Goal: Task Accomplishment & Management: Complete application form

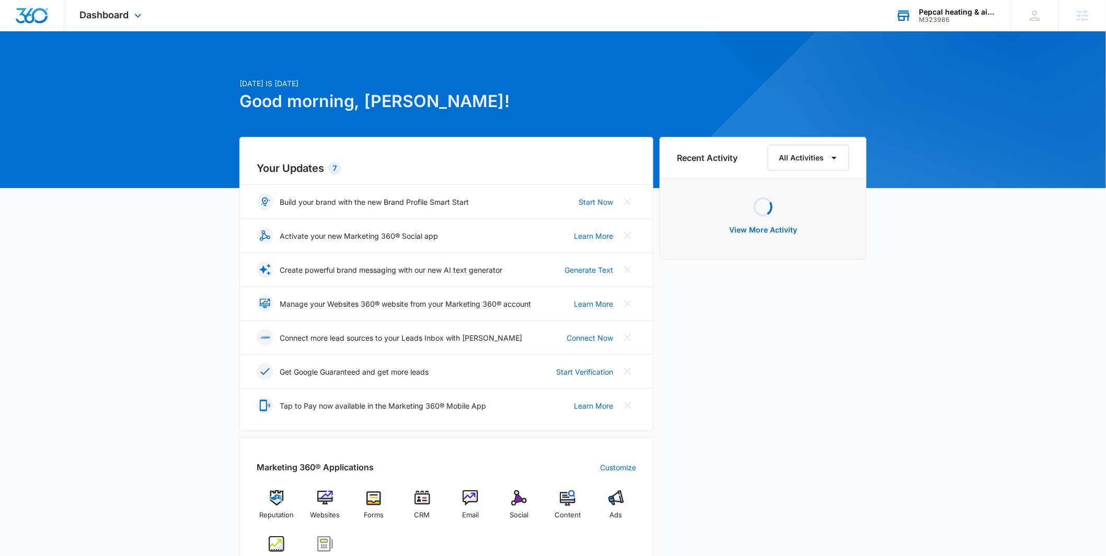
click at [911, 11] on div "Pepcal heating & air llc. M323986 Your Accounts View All" at bounding box center [945, 15] width 131 height 31
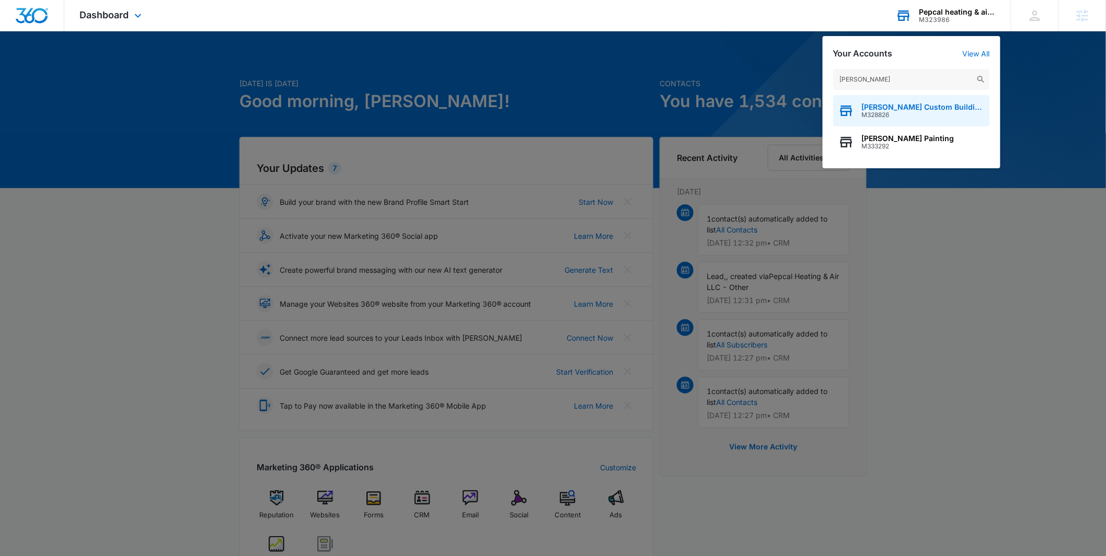
type input "thomas ev"
click at [909, 113] on span "M328826" at bounding box center [923, 114] width 123 height 7
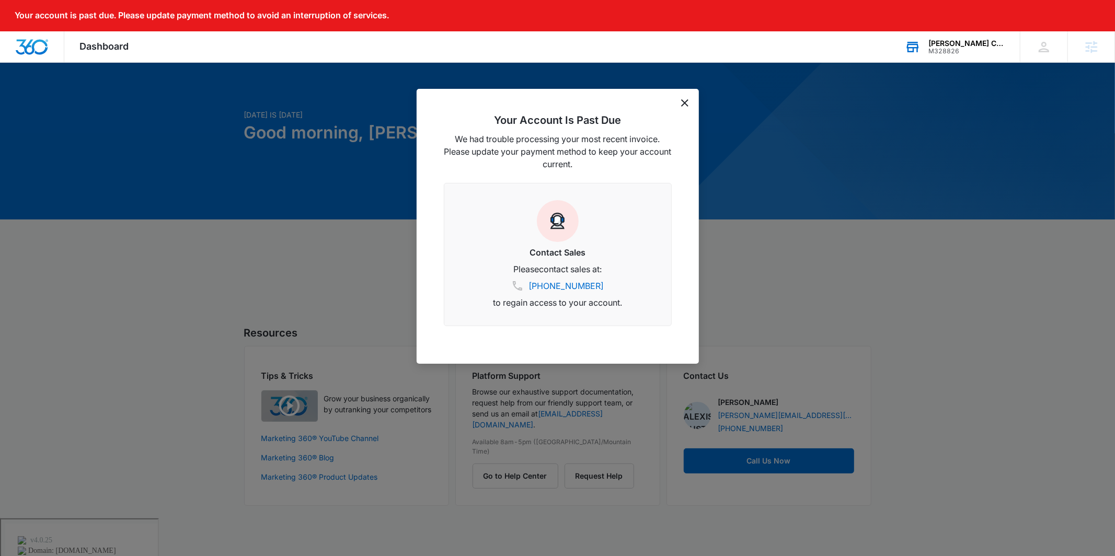
click at [688, 97] on div "Your Account Is Past Due We had trouble processing your most recent invoice. Pl…" at bounding box center [558, 226] width 282 height 275
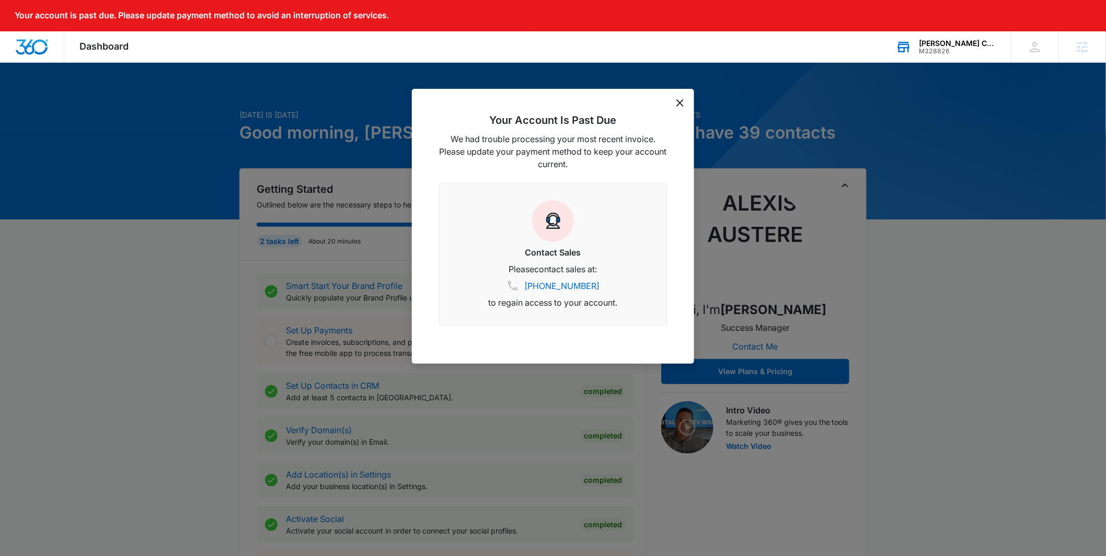
click at [685, 106] on div "Your Account Is Past Due We had trouble processing your most recent invoice. Pl…" at bounding box center [553, 226] width 282 height 275
click at [685, 104] on div "Your Account Is Past Due We had trouble processing your most recent invoice. Pl…" at bounding box center [553, 226] width 282 height 275
click at [681, 102] on icon "dismiss this dialog" at bounding box center [679, 102] width 7 height 7
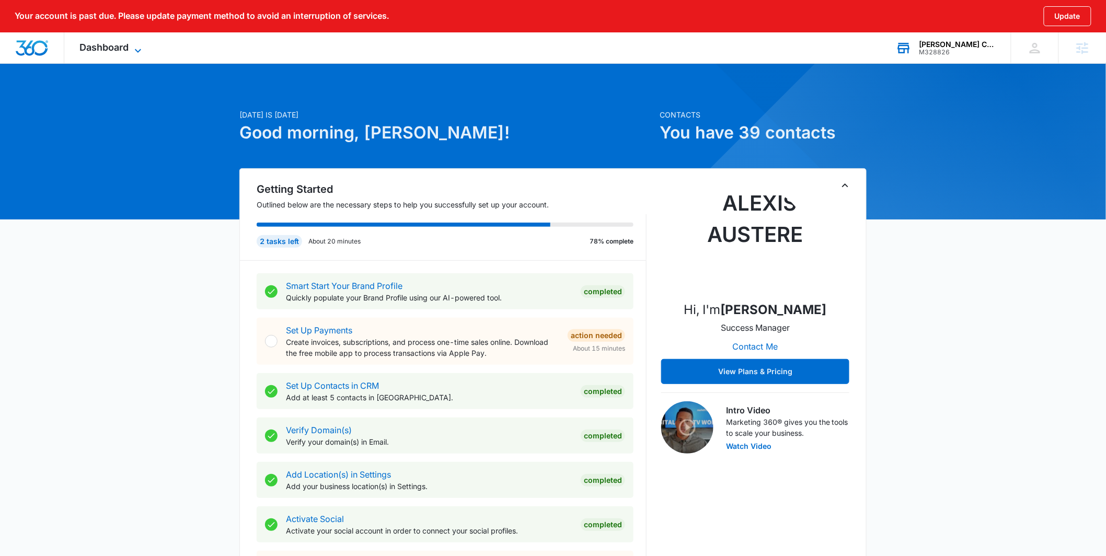
click at [108, 38] on div "Dashboard Apps Reputation Websites Forms CRM Email Social POS Content Ads Intel…" at bounding box center [112, 47] width 96 height 31
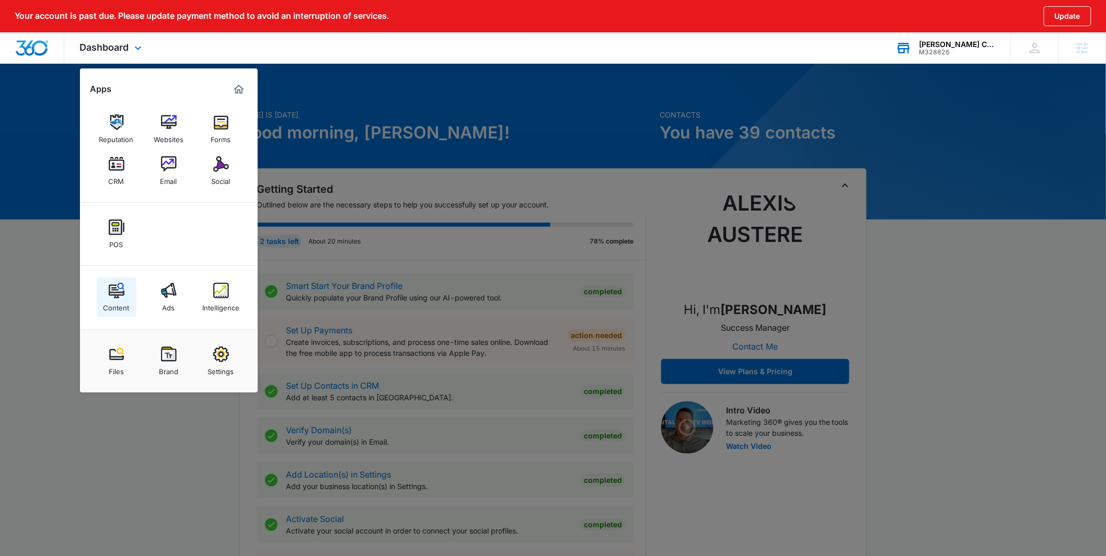
click at [134, 290] on link "Content" at bounding box center [117, 297] width 40 height 40
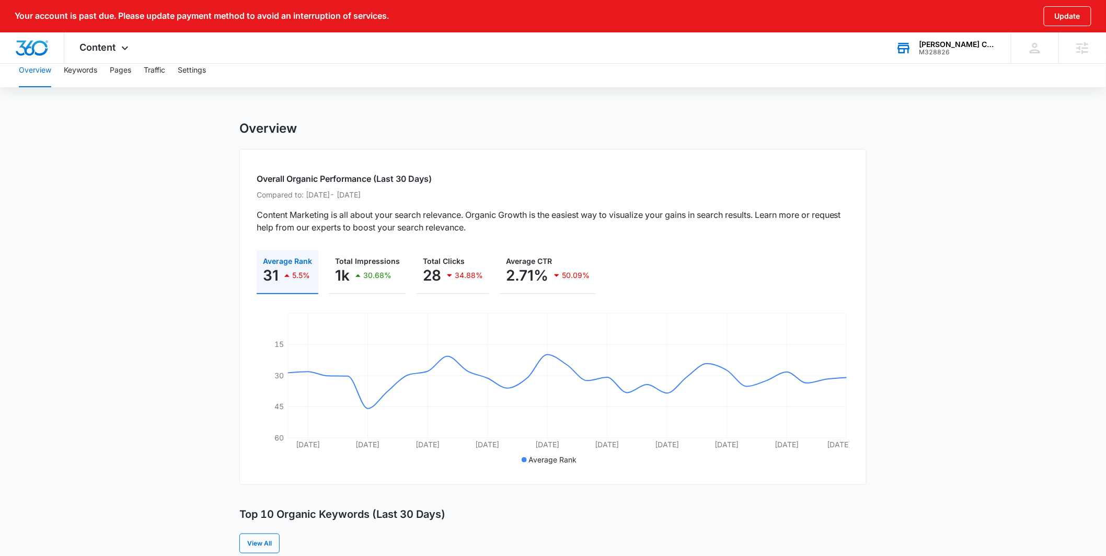
scroll to position [13, 0]
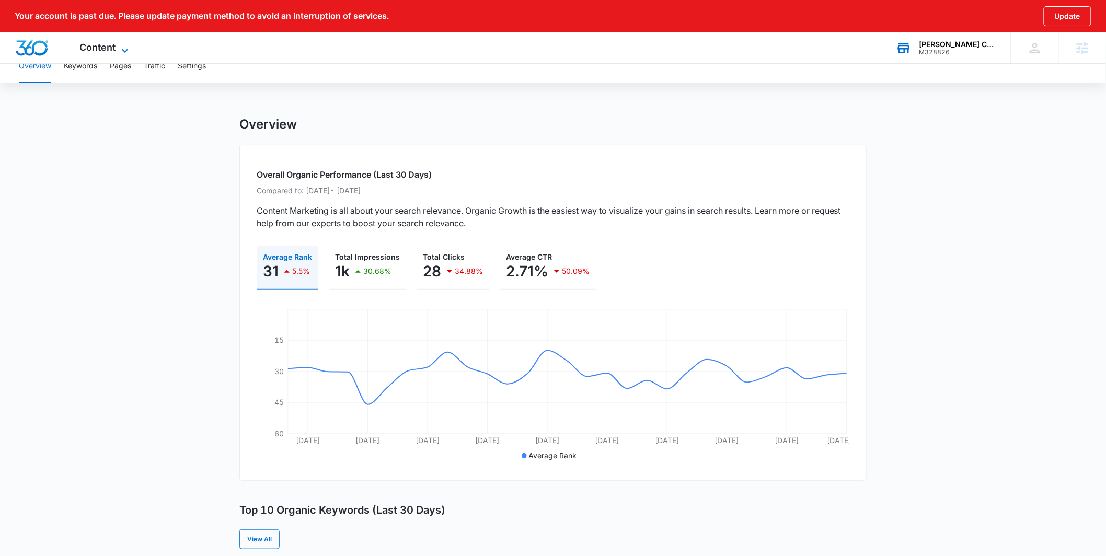
click at [98, 52] on span "Content" at bounding box center [98, 47] width 36 height 11
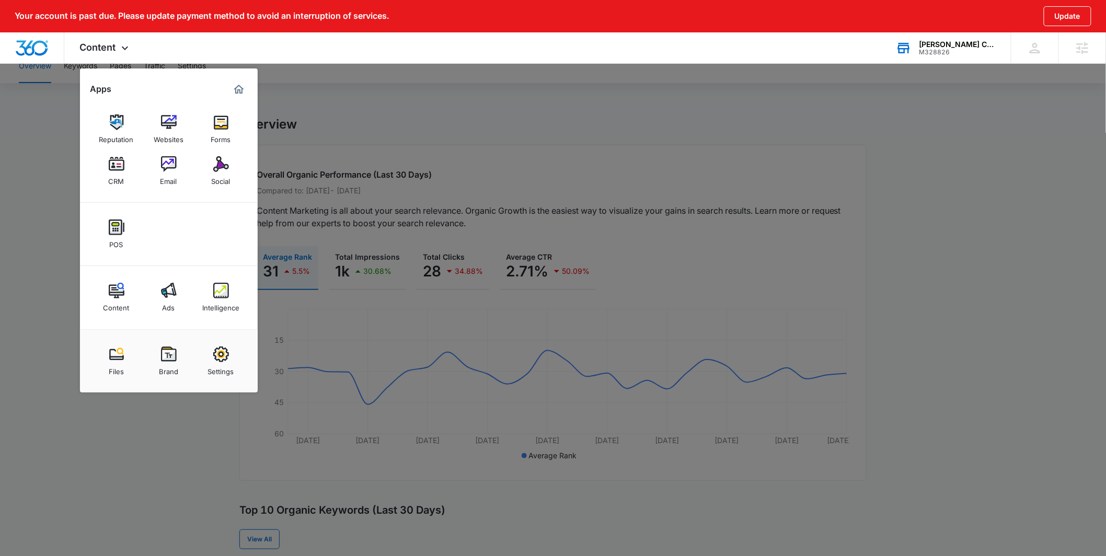
click at [233, 302] on div "Intelligence" at bounding box center [220, 305] width 37 height 14
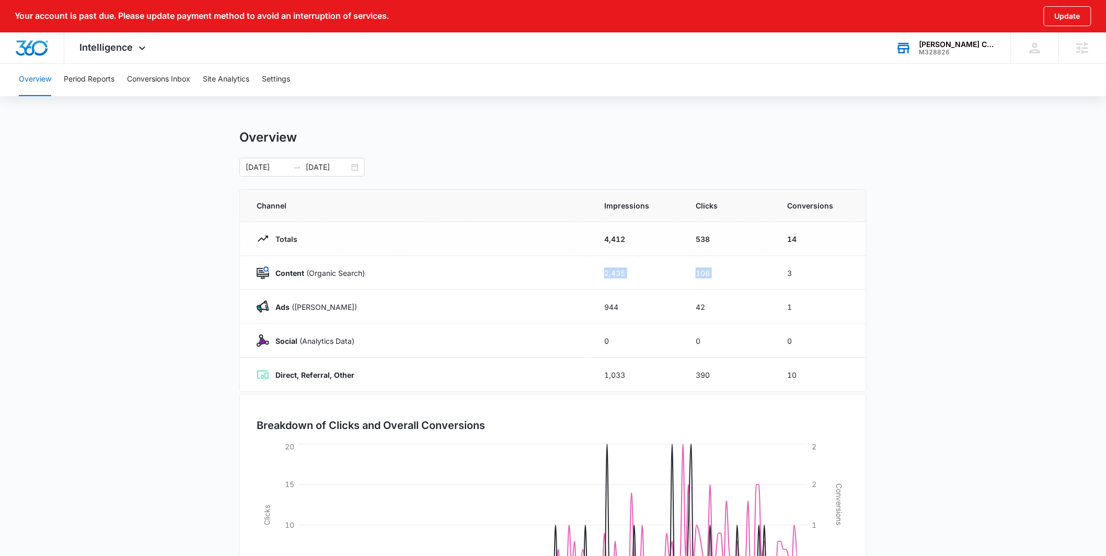
drag, startPoint x: 603, startPoint y: 272, endPoint x: 871, endPoint y: 273, distance: 268.1
click at [818, 273] on tr "Content (Organic Search) 2,435 106 3" at bounding box center [553, 273] width 626 height 34
click at [927, 273] on main "Overview 02/27/2025 08/26/2025 Channel Impressions Clicks Conversions Totals 4,…" at bounding box center [553, 404] width 1106 height 549
click at [366, 167] on div "02/27/2025 08/26/2025" at bounding box center [552, 167] width 627 height 19
click at [360, 167] on div "02/27/2025 08/26/2025" at bounding box center [301, 167] width 125 height 19
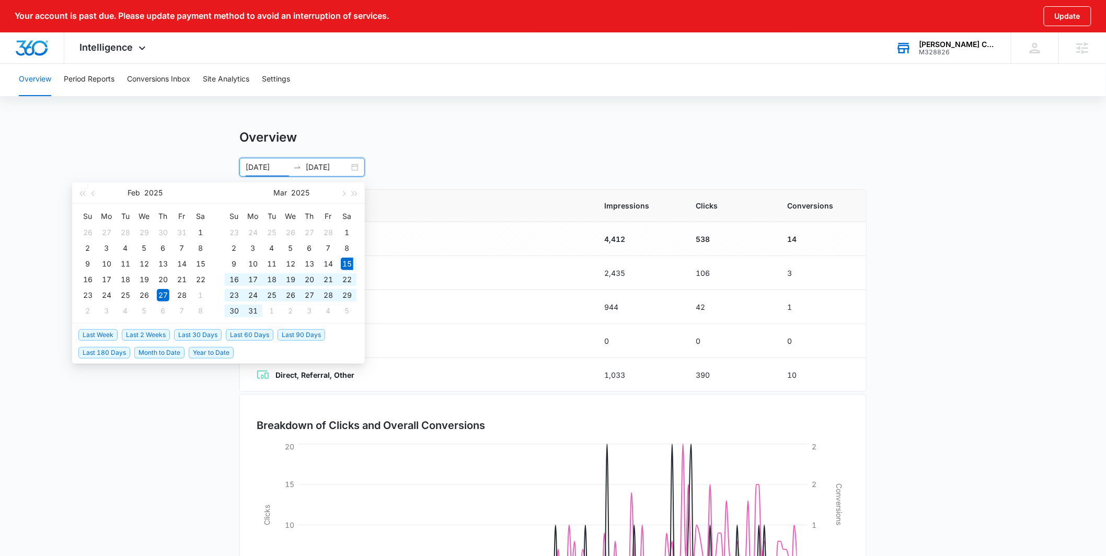
click at [100, 347] on span "Last 180 Days" at bounding box center [104, 352] width 52 height 11
type input "03/15/2025"
type input "09/11/2025"
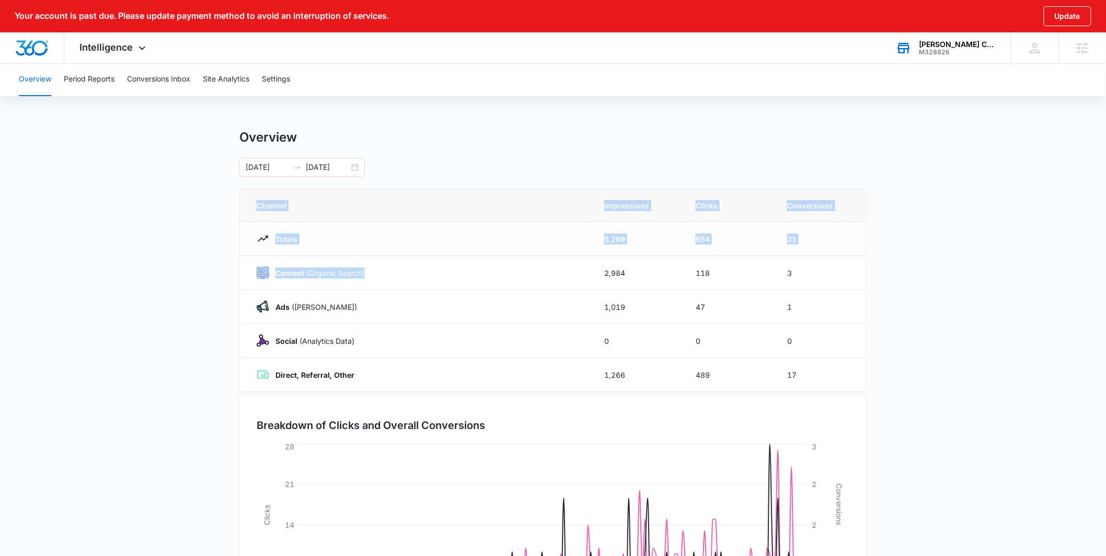
drag, startPoint x: 601, startPoint y: 271, endPoint x: 955, endPoint y: 259, distance: 354.0
click at [887, 271] on main "Overview 03/15/2025 09/11/2025 Mar 2025 Su Mo Tu We Th Fr Sa 23 24 25 26 27 28 …" at bounding box center [553, 404] width 1106 height 549
click at [959, 258] on main "Overview 03/15/2025 09/11/2025 Mar 2025 Su Mo Tu We Th Fr Sa 23 24 25 26 27 28 …" at bounding box center [553, 404] width 1106 height 549
click at [166, 84] on button "Conversions Inbox" at bounding box center [158, 79] width 63 height 33
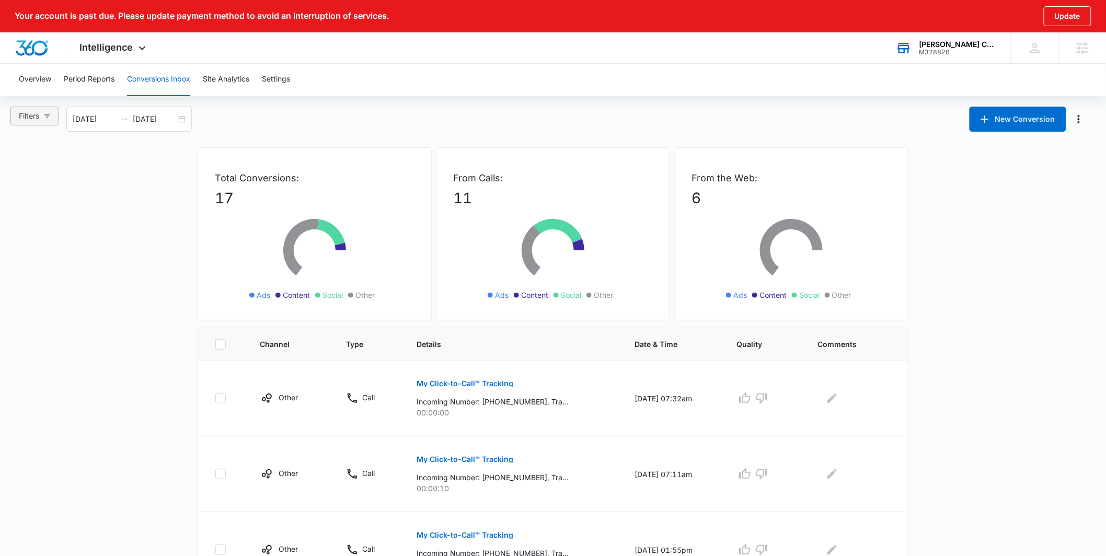
click at [49, 117] on icon "button" at bounding box center [46, 115] width 7 height 7
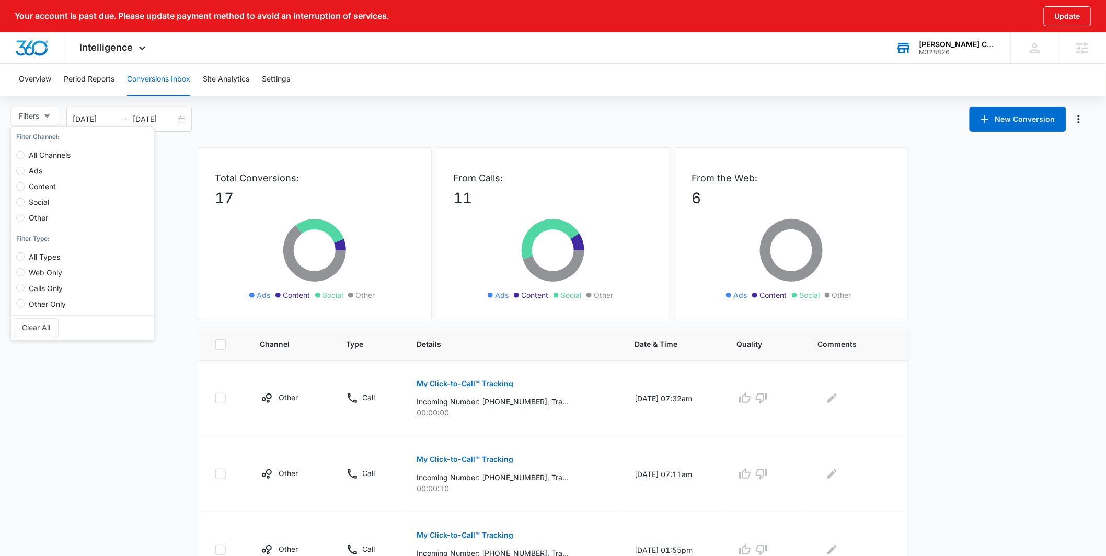
click at [45, 184] on span "Content" at bounding box center [43, 186] width 36 height 9
click at [25, 184] on input "Content" at bounding box center [20, 186] width 8 height 8
radio input "true"
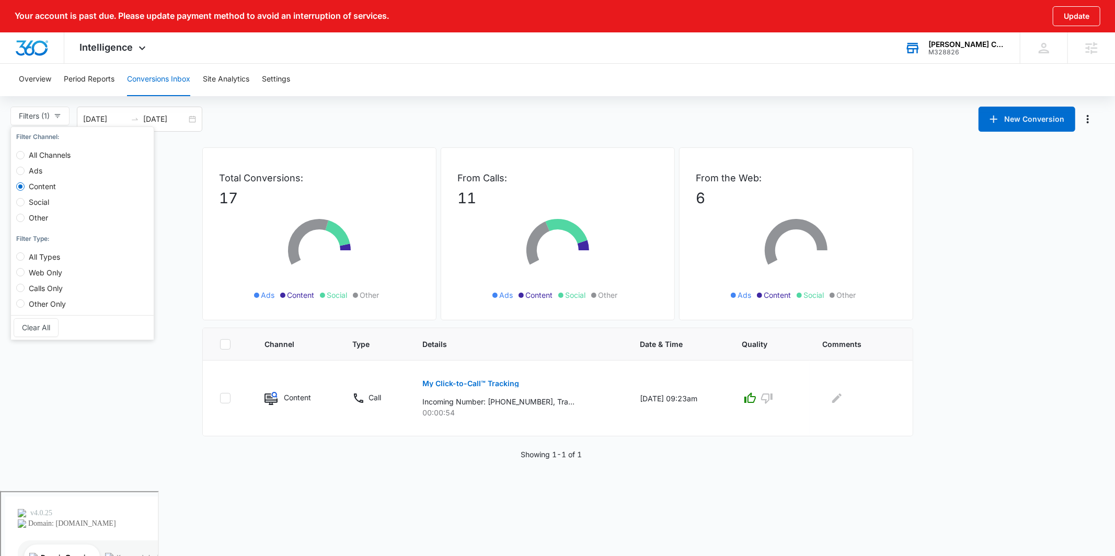
click at [476, 487] on body "Your account is past due. Please update payment method to avoid an interruption…" at bounding box center [557, 287] width 1115 height 574
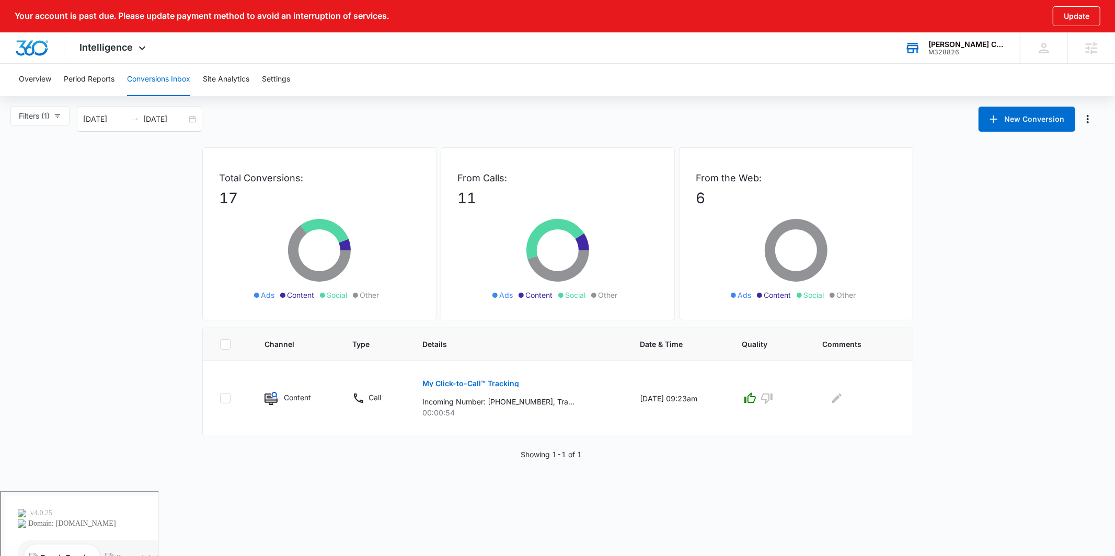
click at [54, 127] on div "Filters (1) Filter Channel : All Channels Ads Content Social Other Filter Type …" at bounding box center [43, 119] width 66 height 25
click at [55, 115] on icon "button" at bounding box center [57, 115] width 7 height 7
click at [30, 172] on span "Ads" at bounding box center [36, 170] width 22 height 9
click at [25, 172] on input "Ads" at bounding box center [20, 171] width 8 height 8
radio input "true"
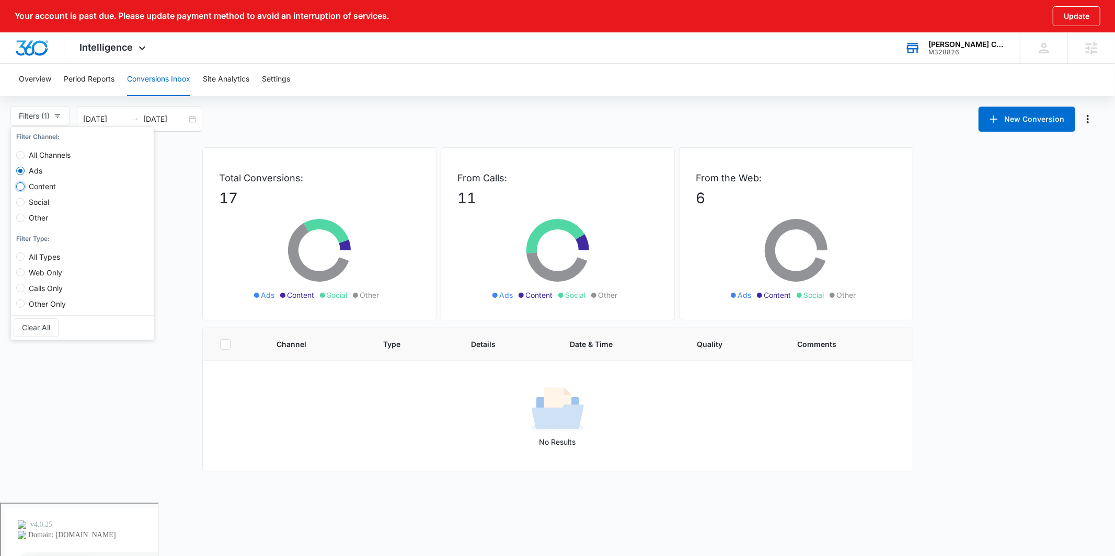
click at [18, 190] on input "Content" at bounding box center [20, 186] width 8 height 8
radio input "true"
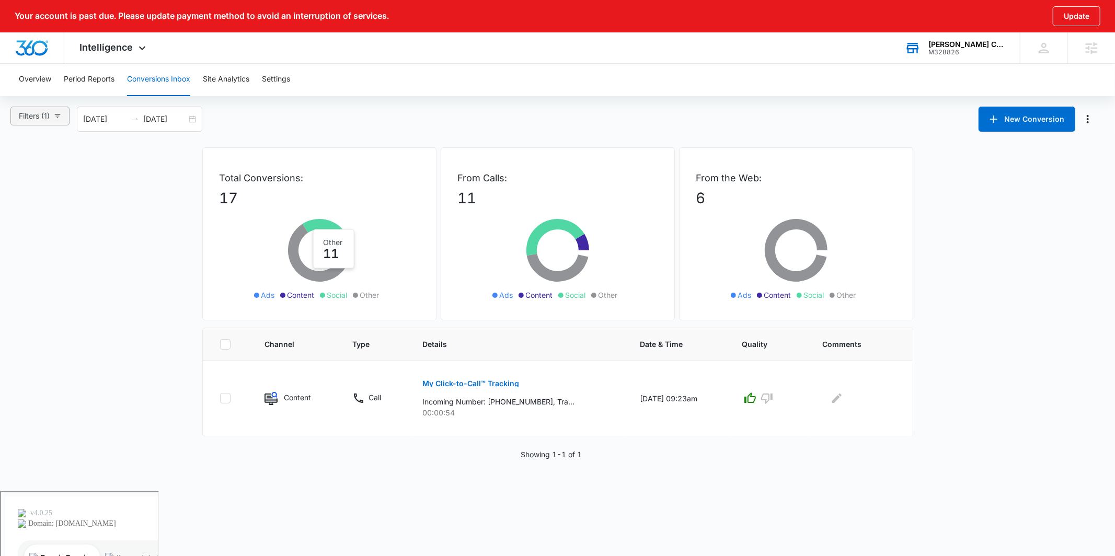
click at [61, 114] on icon "button" at bounding box center [57, 115] width 7 height 7
click at [273, 128] on div "Filters (1) Filter Channel : All Channels Ads Content Social Other Filter Type …" at bounding box center [557, 119] width 1115 height 25
click at [29, 118] on span "Filters (1)" at bounding box center [34, 115] width 31 height 11
click at [33, 167] on span "Ads" at bounding box center [36, 170] width 22 height 9
click at [25, 167] on input "Ads" at bounding box center [20, 171] width 8 height 8
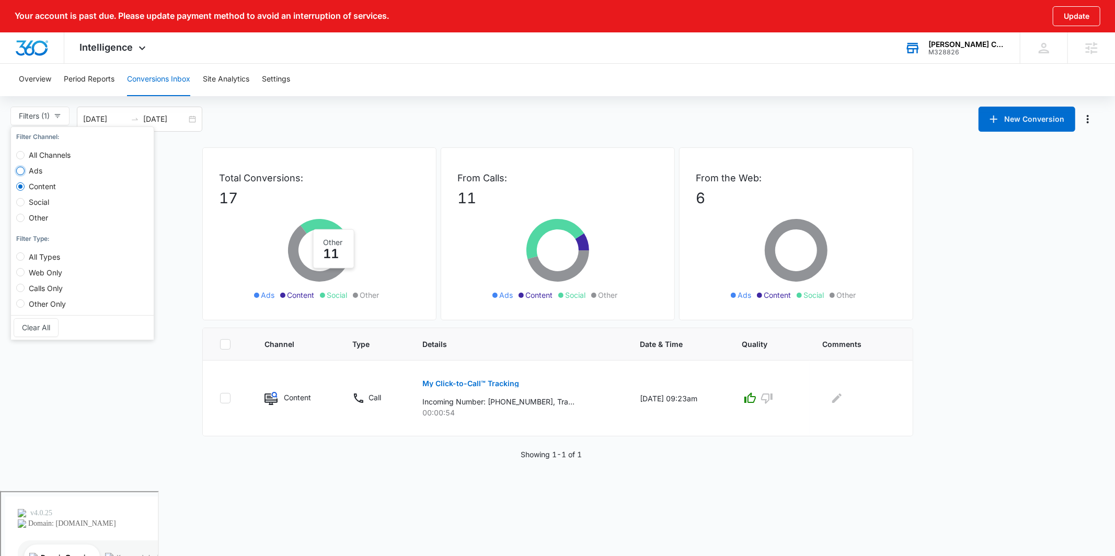
radio input "true"
radio input "false"
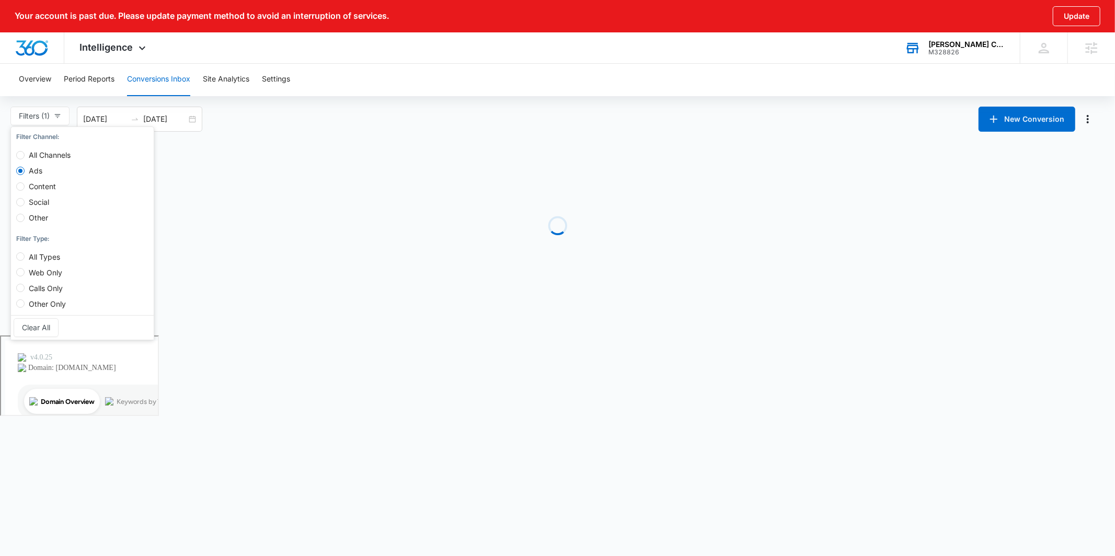
click at [41, 152] on span "All Channels" at bounding box center [50, 155] width 50 height 9
click at [25, 152] on input "All Channels" at bounding box center [20, 155] width 8 height 8
radio input "true"
radio input "false"
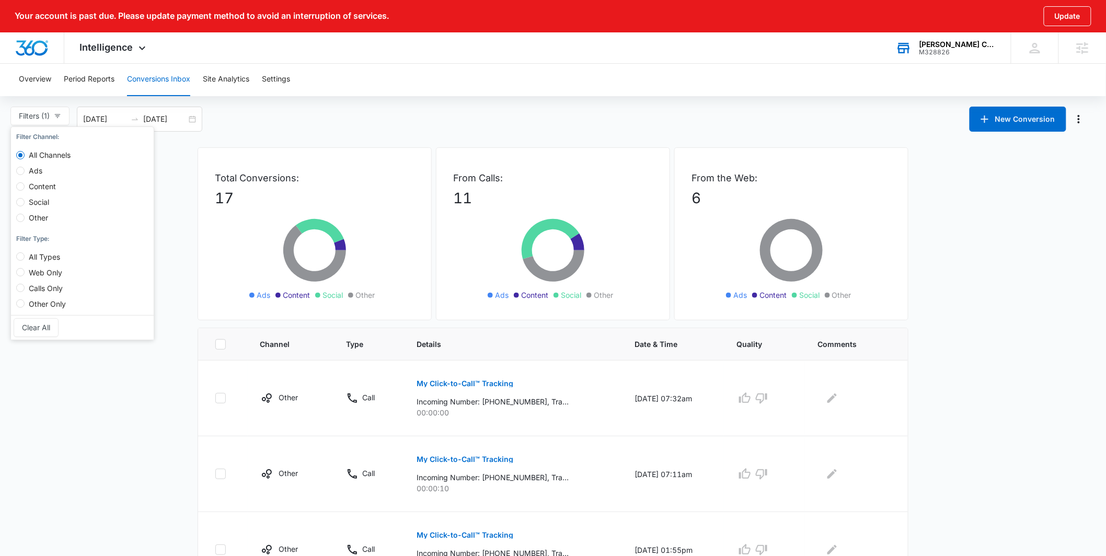
click at [234, 212] on div "Total Conversions: 17 Ads Content Social Other" at bounding box center [315, 233] width 234 height 173
click at [101, 49] on span "Intelligence" at bounding box center [106, 47] width 53 height 11
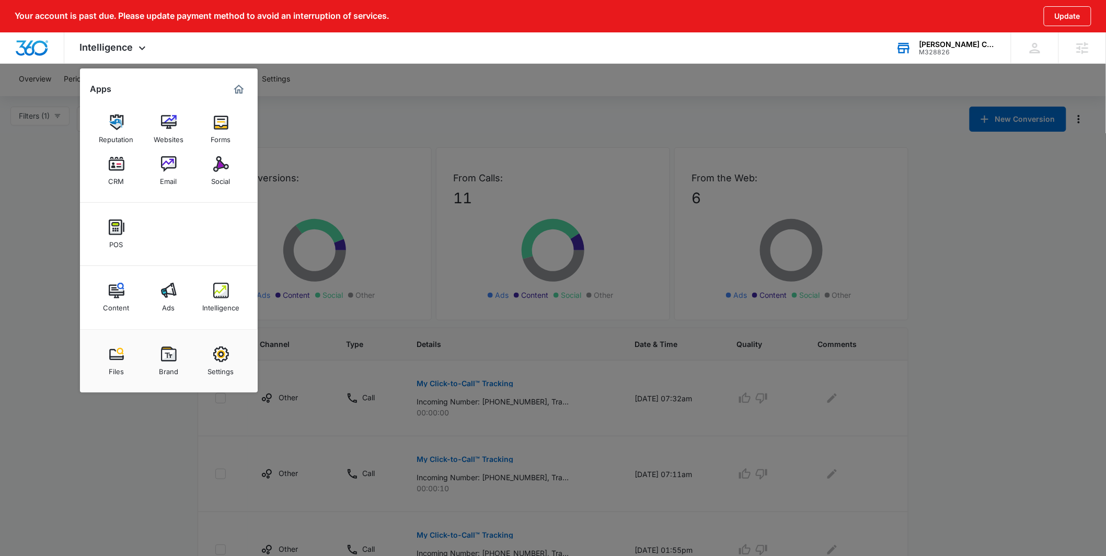
click at [114, 298] on img at bounding box center [117, 291] width 16 height 16
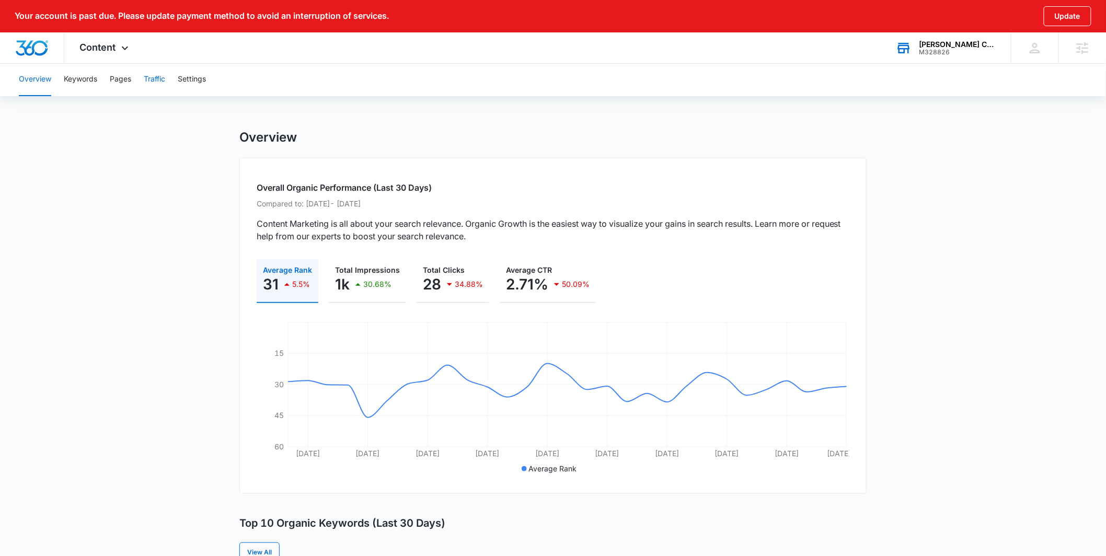
click at [154, 80] on button "Traffic" at bounding box center [154, 79] width 21 height 33
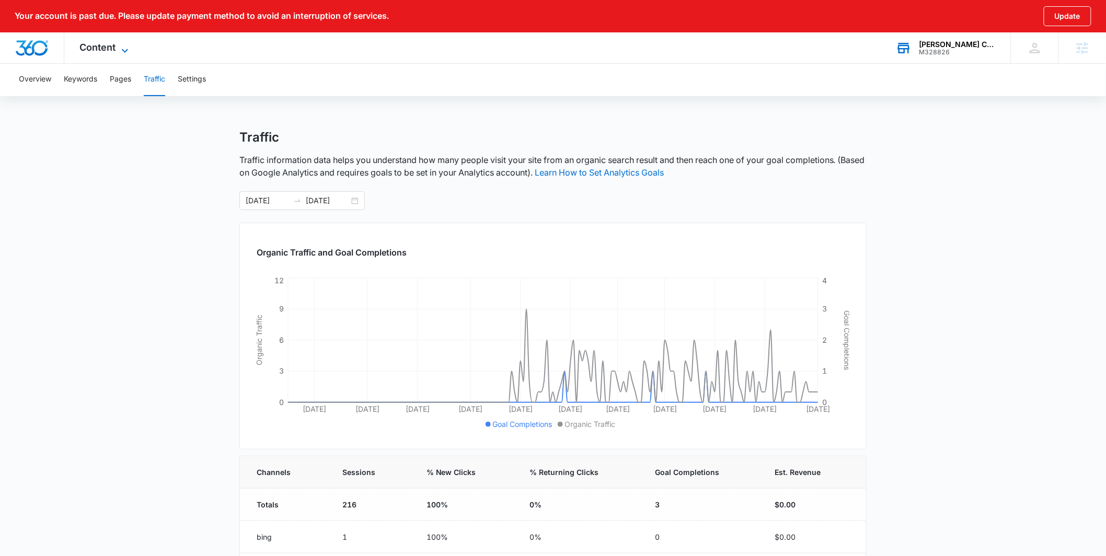
click at [115, 52] on span "Content" at bounding box center [98, 47] width 36 height 11
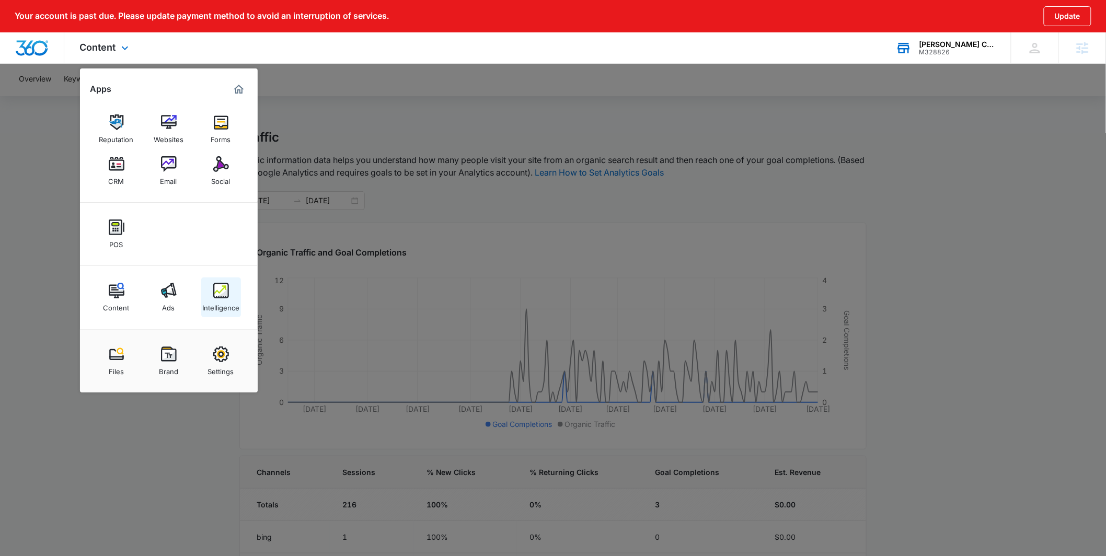
click at [204, 293] on link "Intelligence" at bounding box center [221, 297] width 40 height 40
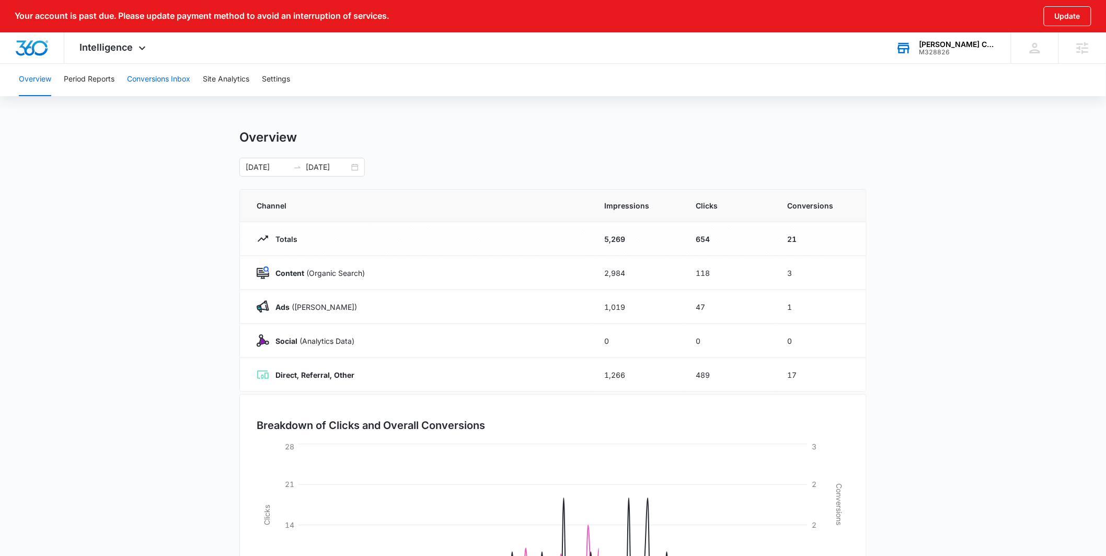
click at [174, 84] on button "Conversions Inbox" at bounding box center [158, 79] width 63 height 33
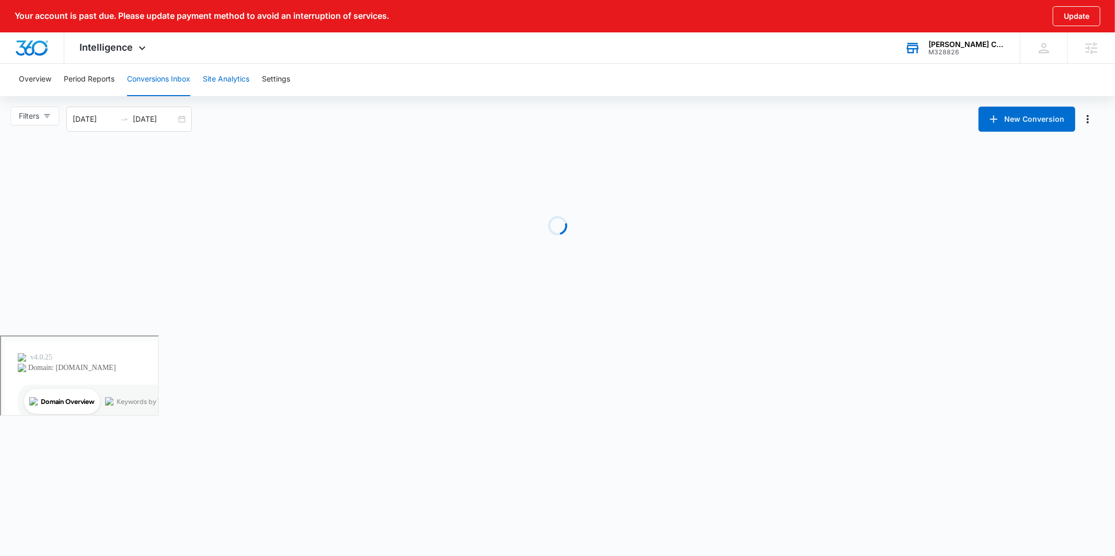
click at [213, 83] on button "Site Analytics" at bounding box center [226, 79] width 47 height 33
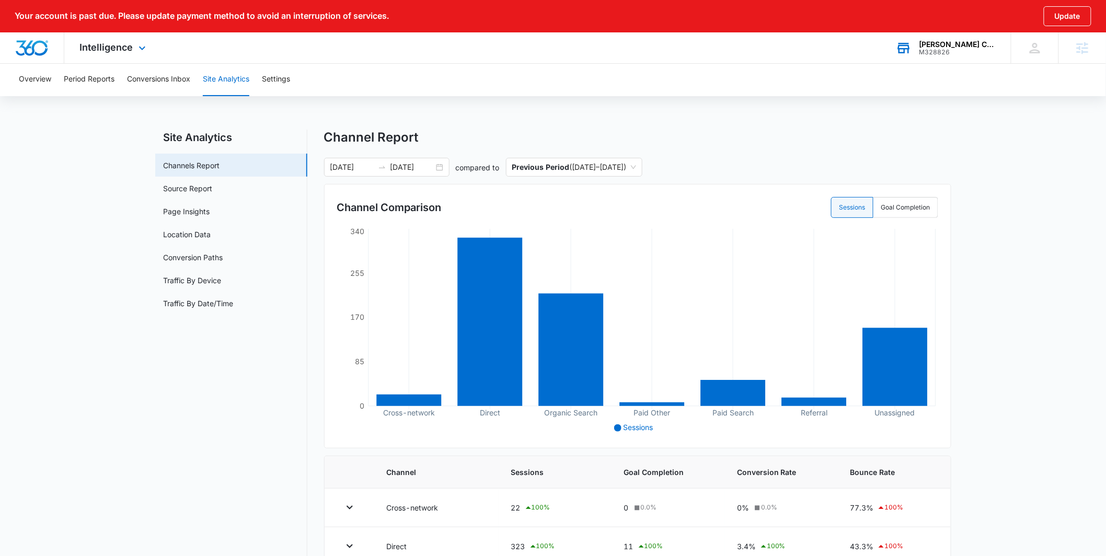
click at [133, 49] on div "Intelligence Apps Reputation Websites Forms CRM Email Social POS Content Ads In…" at bounding box center [114, 47] width 100 height 31
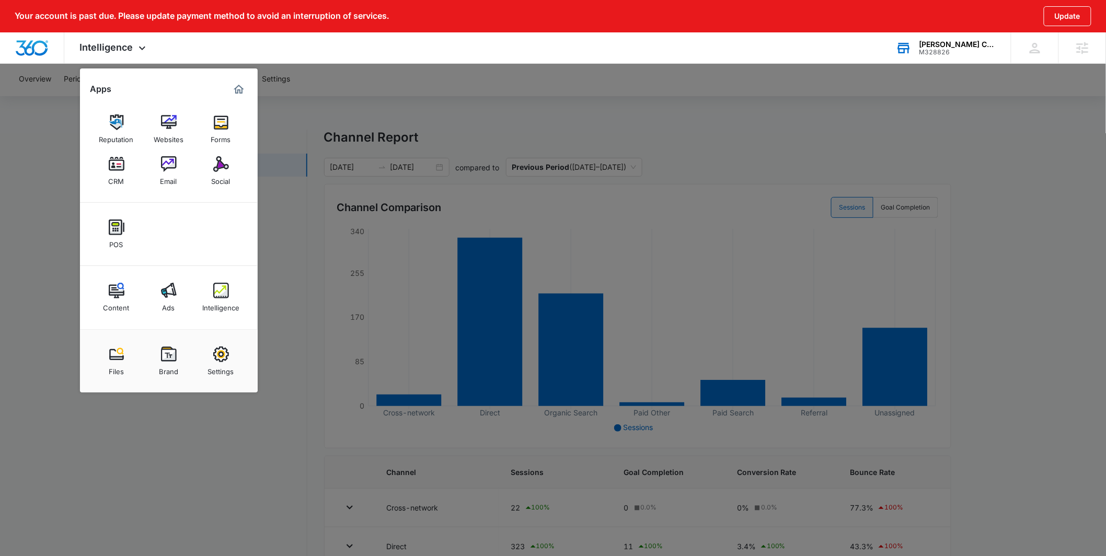
click at [112, 303] on div "Content" at bounding box center [116, 305] width 26 height 14
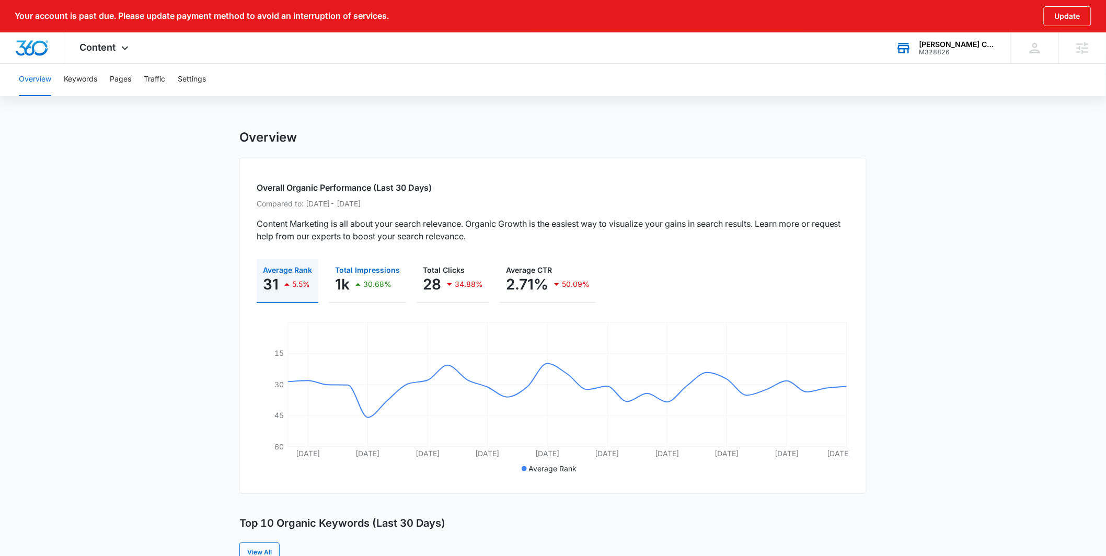
scroll to position [2, 0]
click at [160, 75] on button "Traffic" at bounding box center [154, 77] width 21 height 33
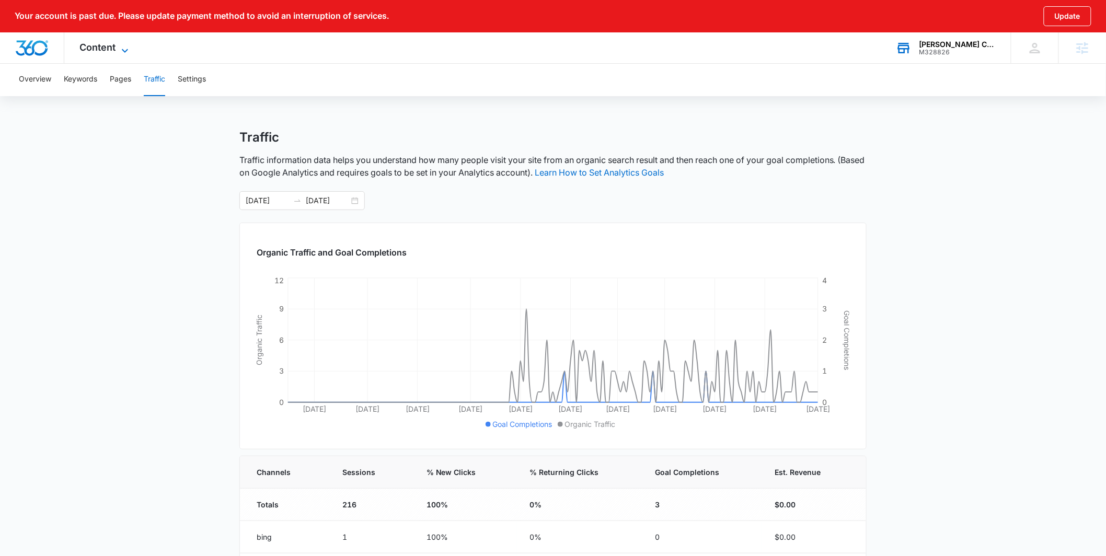
click at [115, 42] on span "Content" at bounding box center [98, 47] width 36 height 11
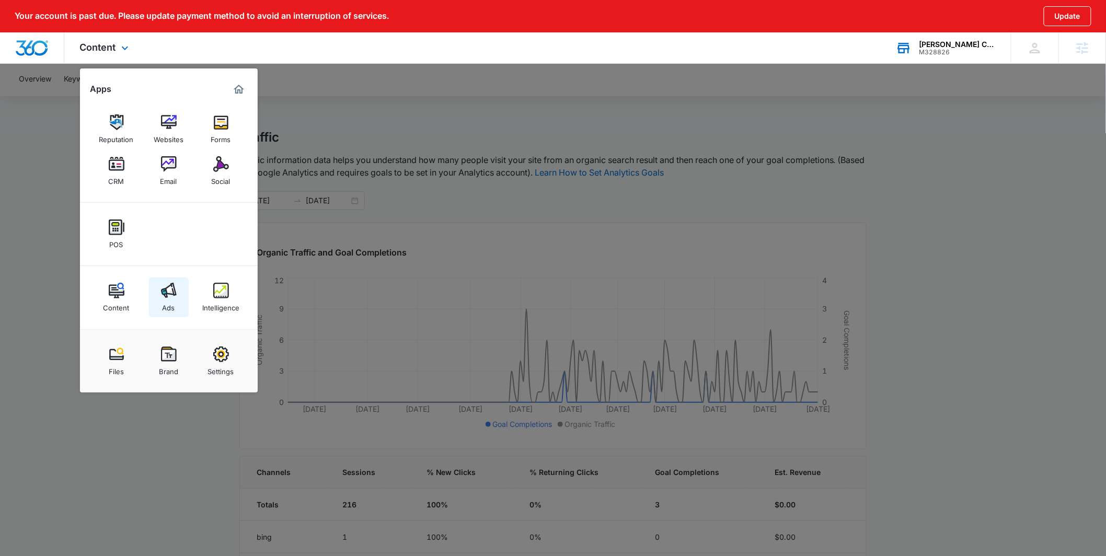
click at [165, 294] on img at bounding box center [169, 291] width 16 height 16
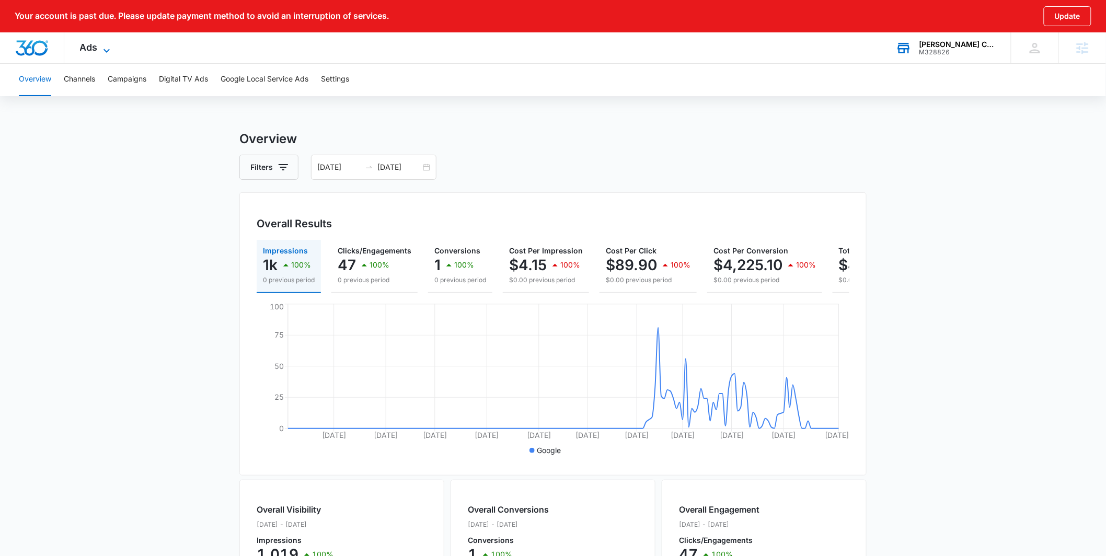
click at [103, 44] on icon at bounding box center [106, 50] width 13 height 13
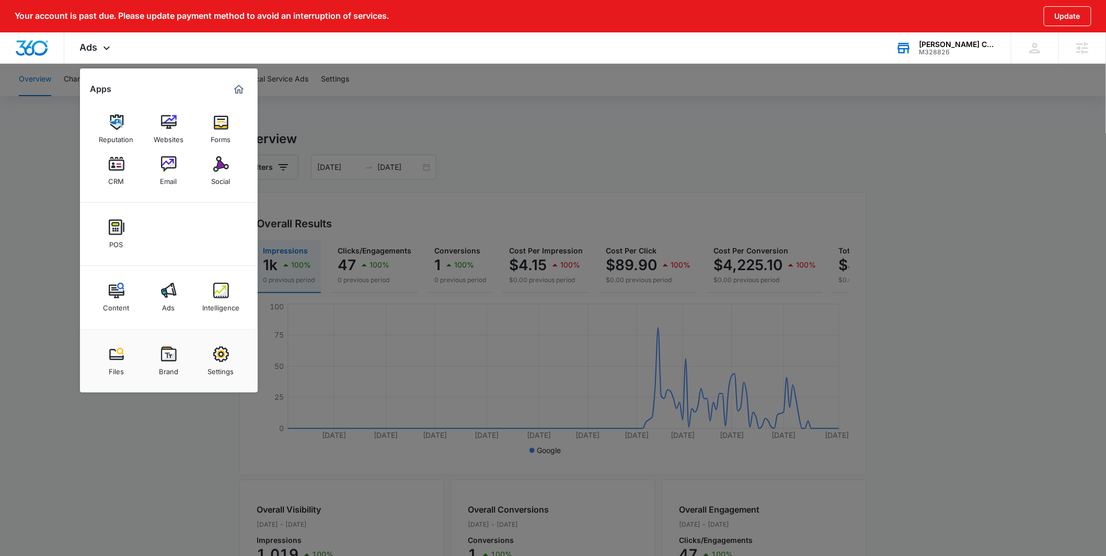
click at [344, 146] on div at bounding box center [553, 278] width 1106 height 556
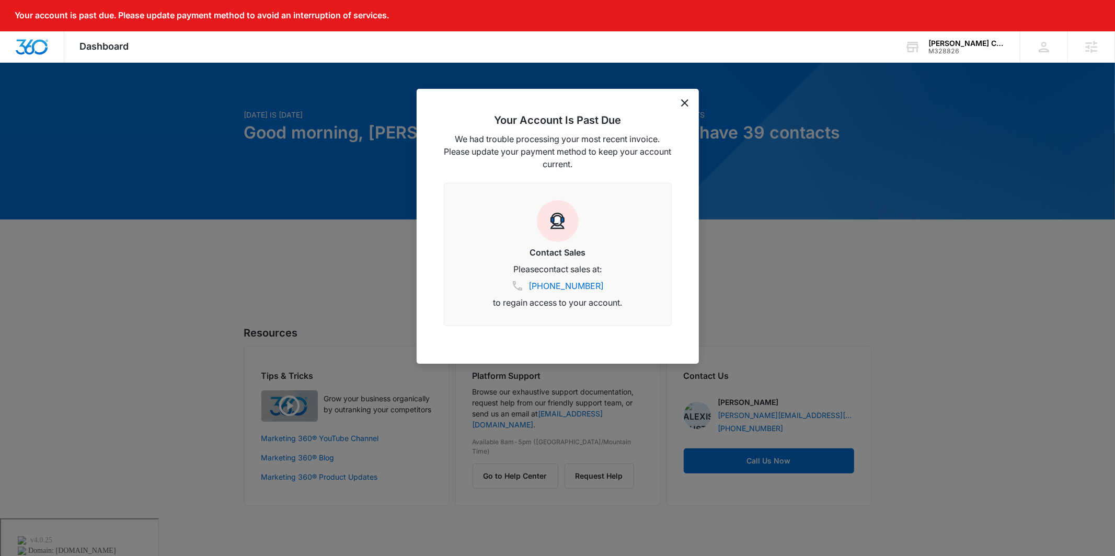
click at [691, 102] on div "Your Account Is Past Due We had trouble processing your most recent invoice. Pl…" at bounding box center [558, 226] width 282 height 275
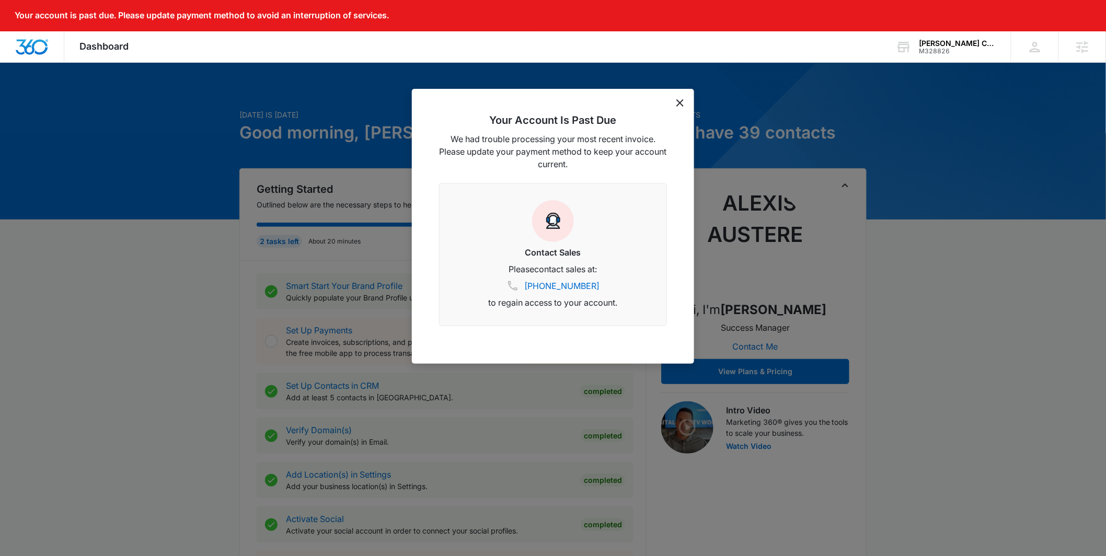
click at [680, 102] on icon "dismiss this dialog" at bounding box center [679, 102] width 7 height 7
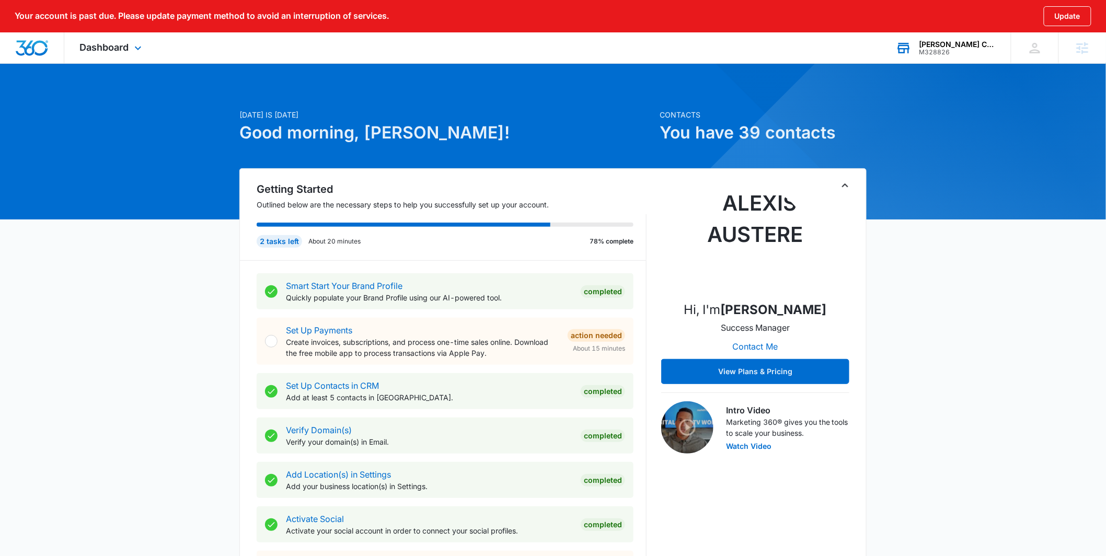
click at [956, 45] on div "[PERSON_NAME] Custom Building and Renovation LLC" at bounding box center [957, 44] width 76 height 8
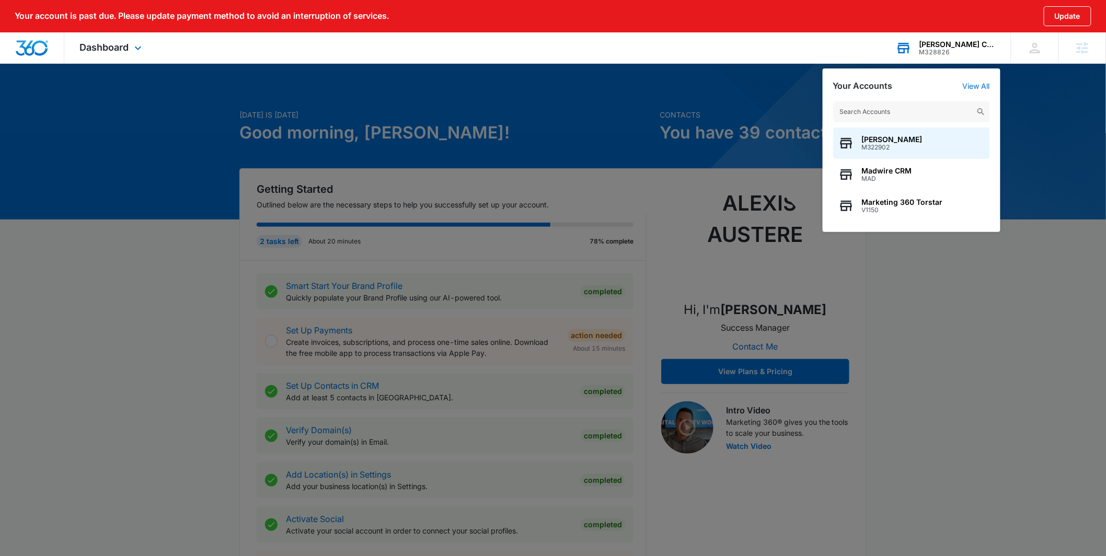
click at [870, 106] on input "text" at bounding box center [911, 111] width 157 height 21
click at [772, 101] on div at bounding box center [553, 278] width 1106 height 556
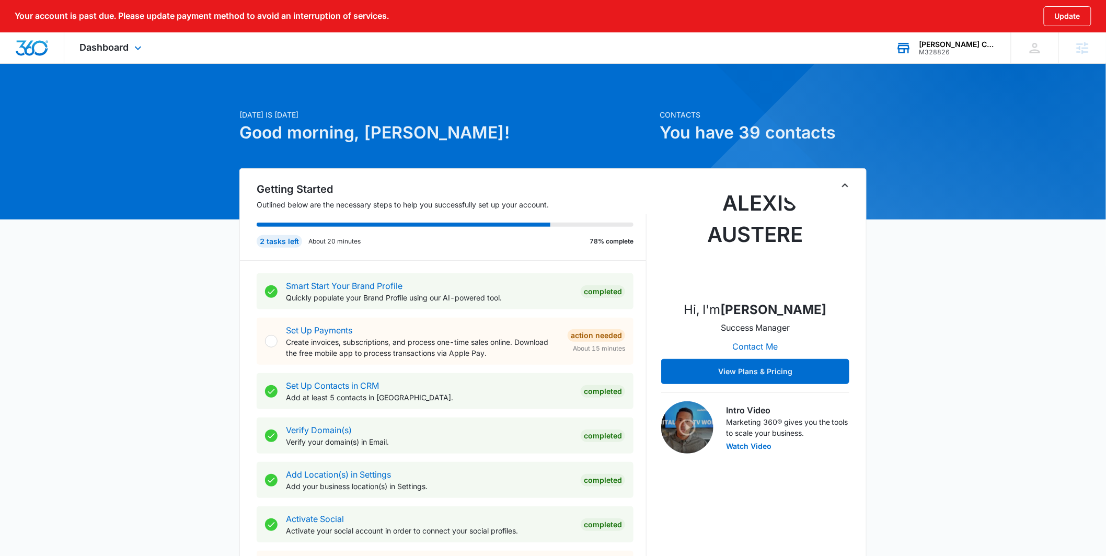
click at [920, 56] on div "[PERSON_NAME] Custom Building and Renovation LLC M328826 Your Accounts View All" at bounding box center [945, 47] width 131 height 31
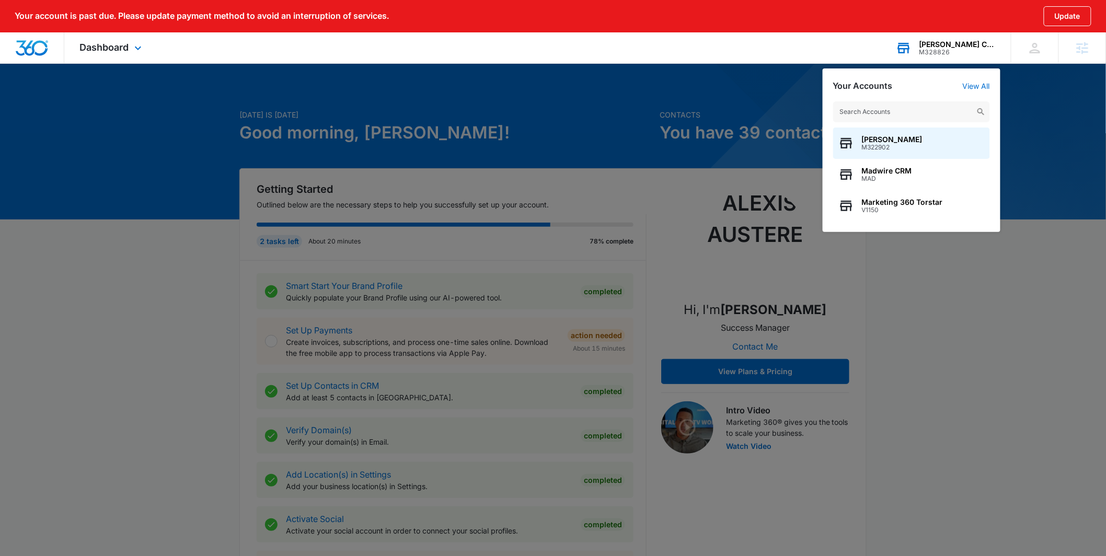
click at [859, 112] on input "text" at bounding box center [911, 111] width 157 height 21
type input "life skills"
click at [900, 203] on span "Life Skills for Confidence" at bounding box center [907, 202] width 90 height 8
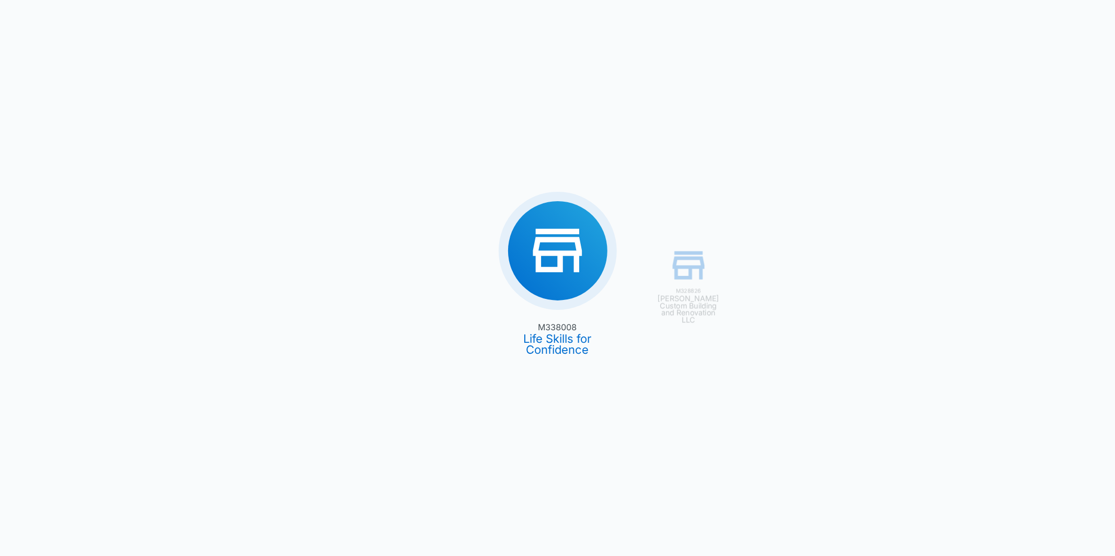
drag, startPoint x: 873, startPoint y: 182, endPoint x: 863, endPoint y: 188, distance: 11.7
click at [874, 184] on div "M328826 [PERSON_NAME] Custom Building and Renovation LLC M338008 Life Skills fo…" at bounding box center [557, 278] width 1115 height 556
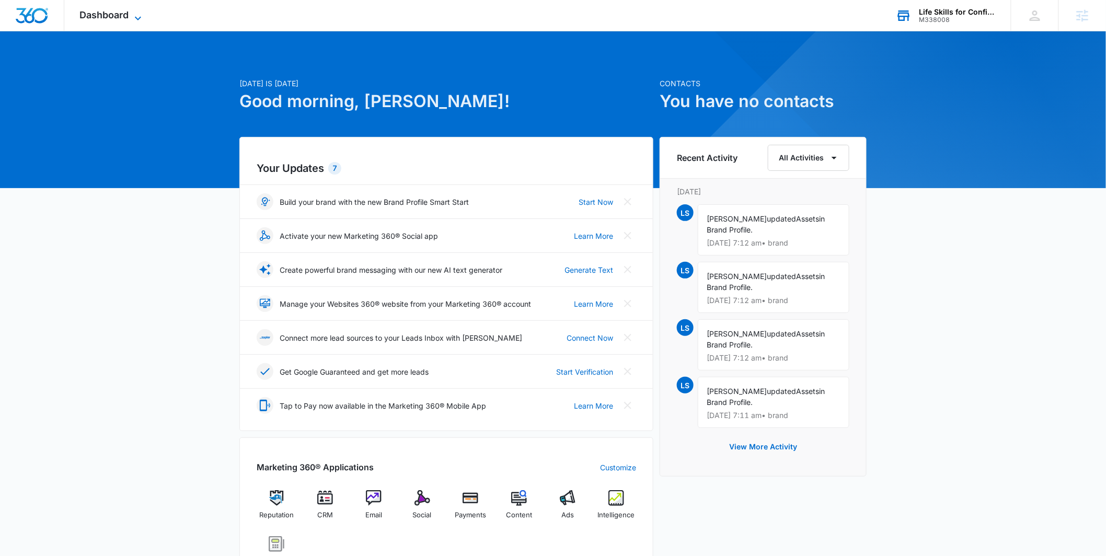
click at [135, 15] on icon at bounding box center [138, 18] width 13 height 13
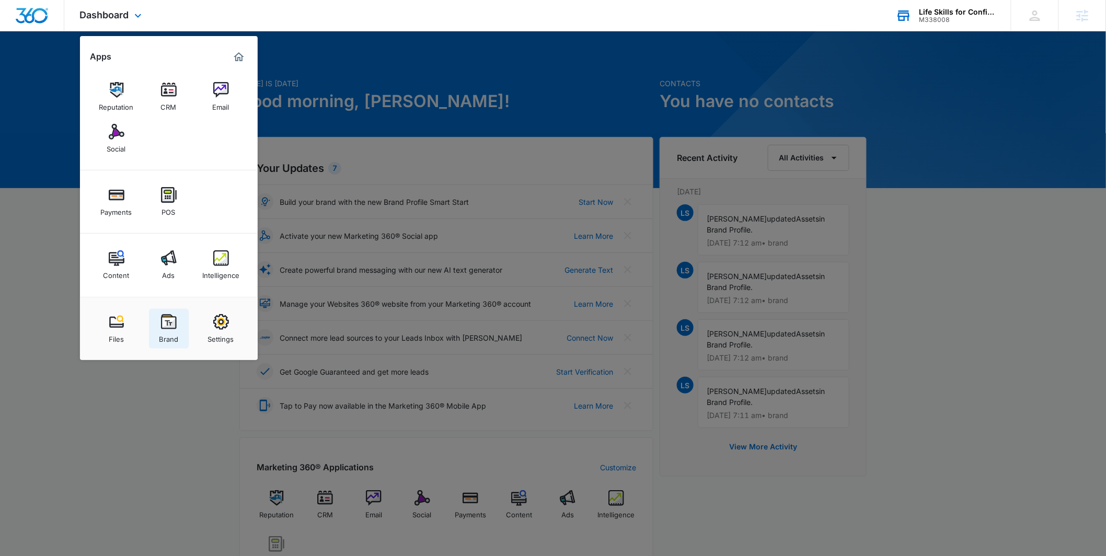
click at [161, 319] on img at bounding box center [169, 322] width 16 height 16
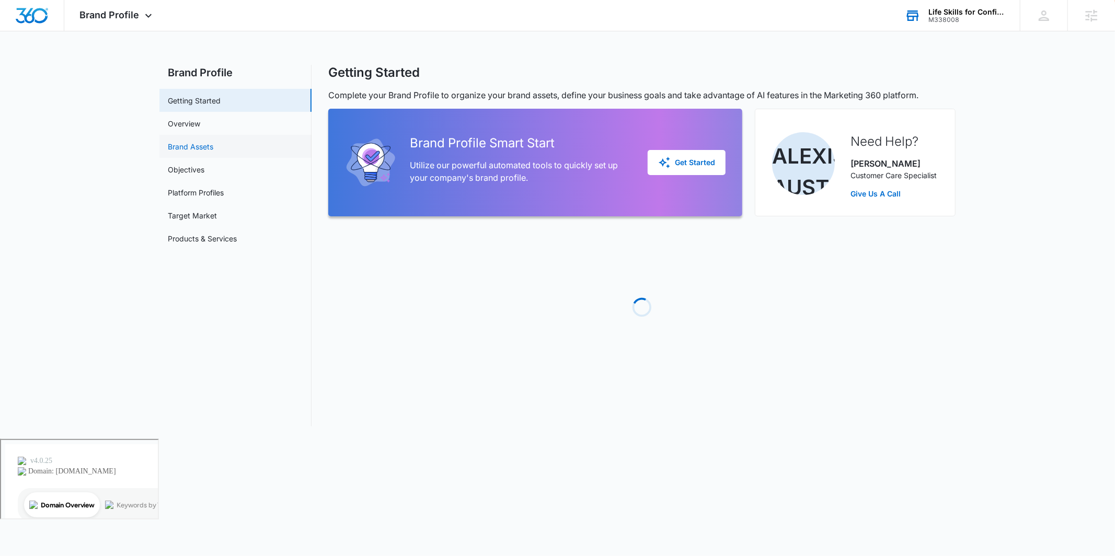
click at [213, 141] on link "Brand Assets" at bounding box center [190, 146] width 45 height 11
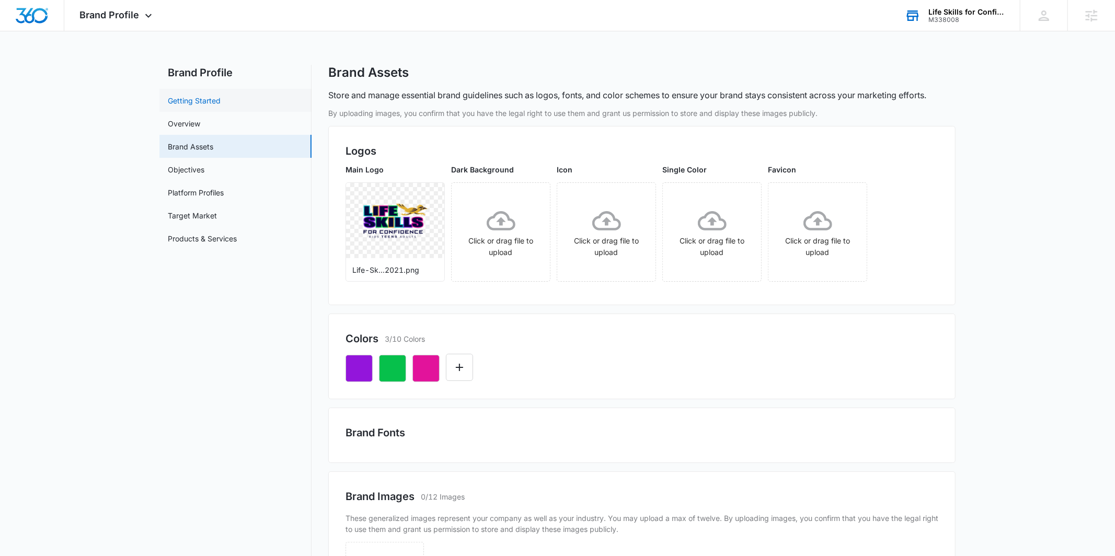
click at [221, 105] on link "Getting Started" at bounding box center [194, 100] width 53 height 11
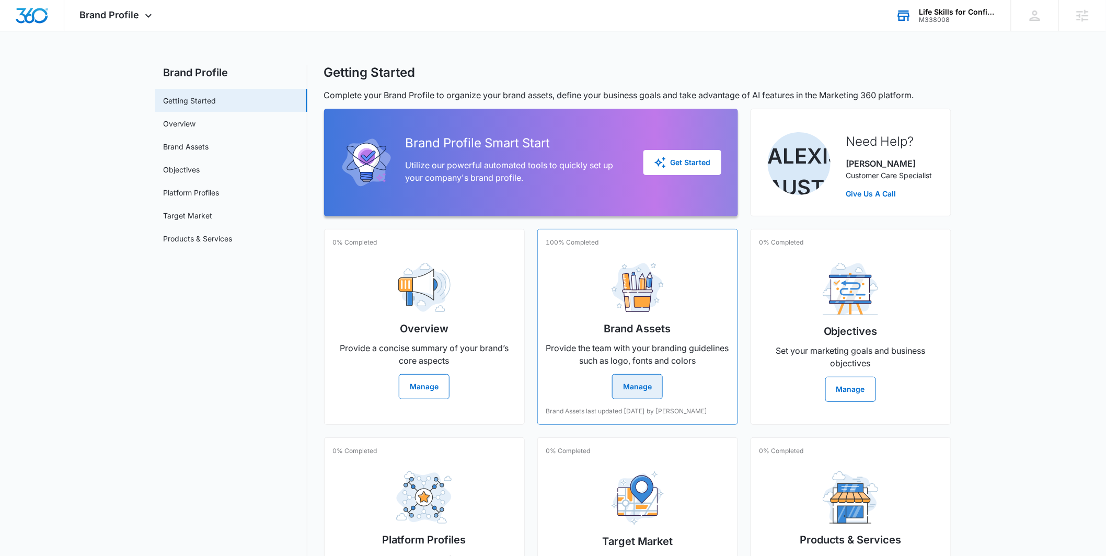
scroll to position [90, 0]
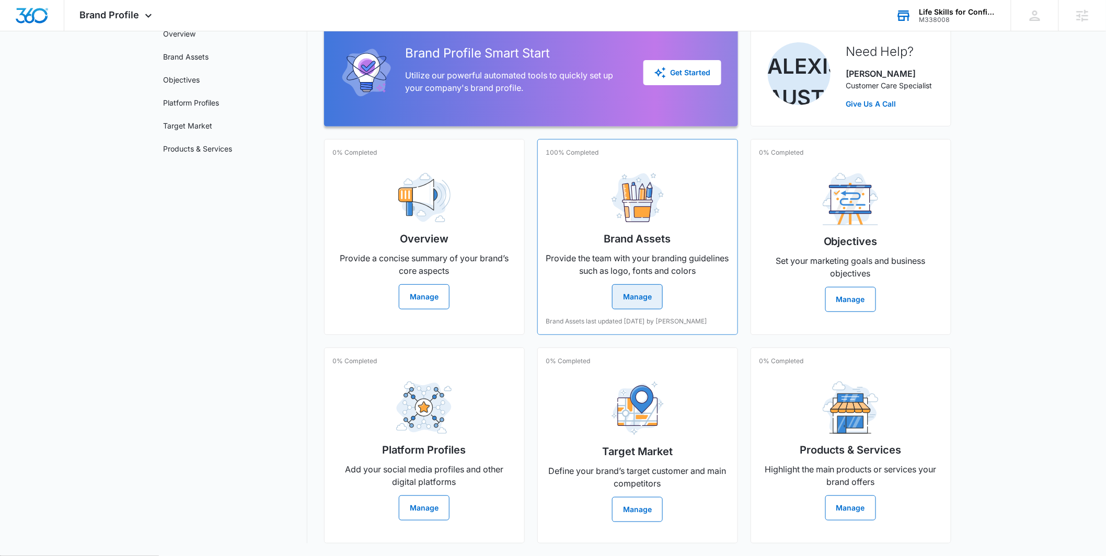
click at [627, 300] on button "Manage" at bounding box center [637, 296] width 51 height 25
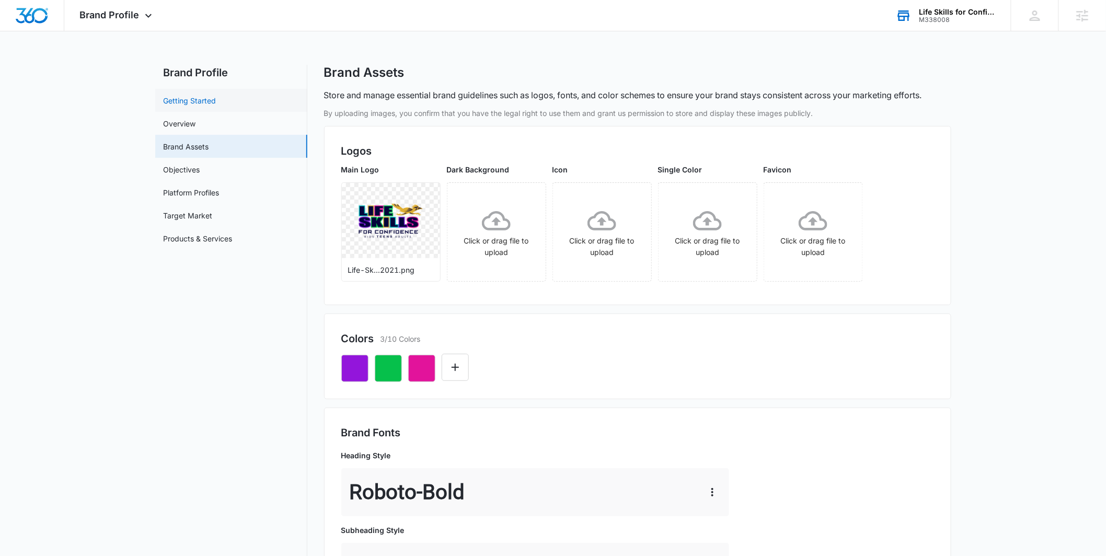
click at [216, 106] on link "Getting Started" at bounding box center [190, 100] width 53 height 11
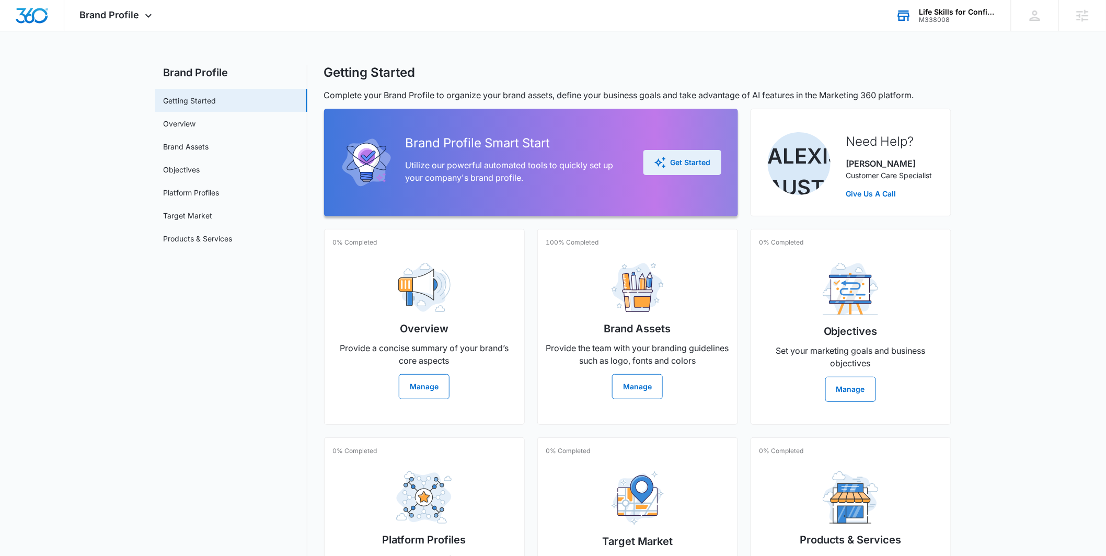
click at [689, 163] on div "Get Started" at bounding box center [682, 162] width 57 height 13
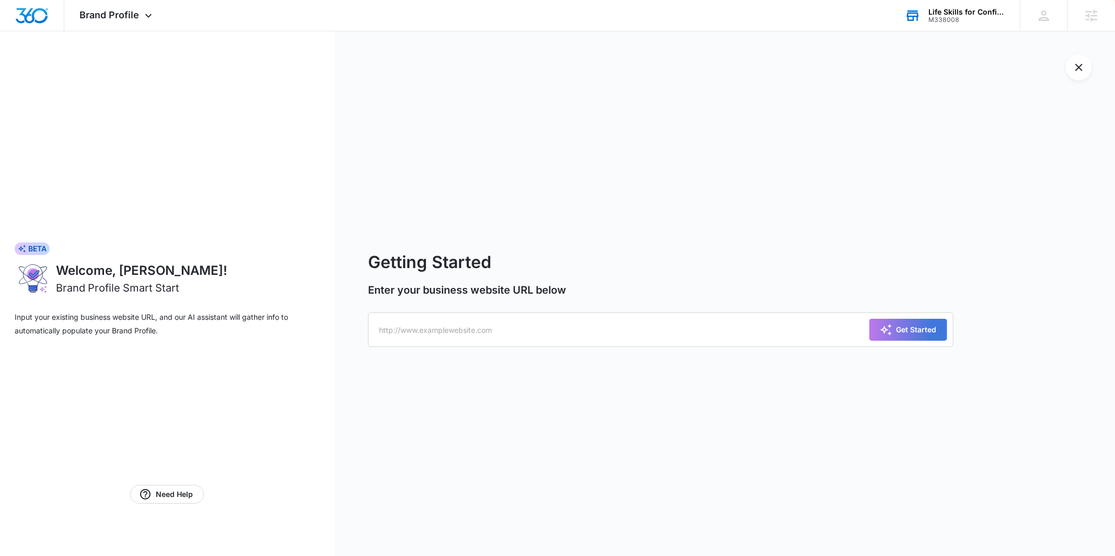
click at [674, 101] on div "Getting Started Enter your business website URL below Get Started" at bounding box center [724, 293] width 780 height 525
click at [498, 339] on input "text" at bounding box center [660, 330] width 585 height 34
paste input "[URL][DOMAIN_NAME]"
type input "[URL][DOMAIN_NAME]"
click at [877, 329] on button "Get Started" at bounding box center [908, 330] width 78 height 22
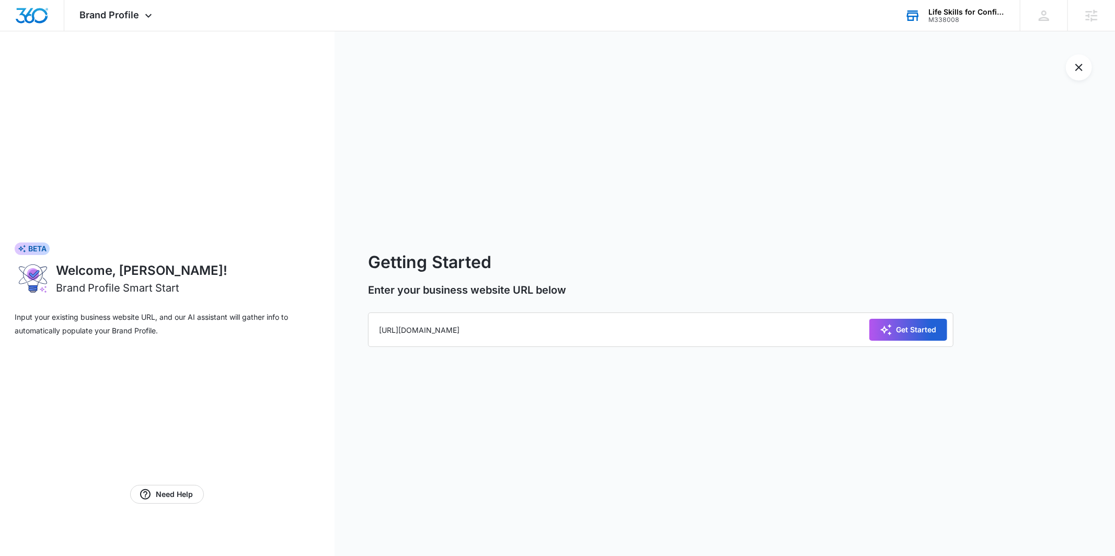
click at [877, 329] on div "Get Started" at bounding box center [908, 330] width 78 height 34
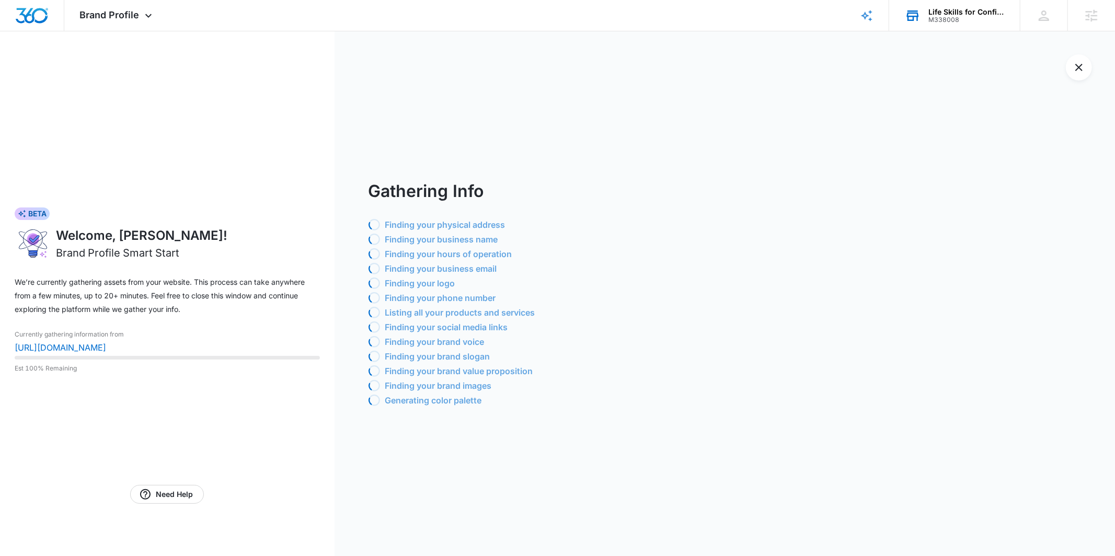
drag, startPoint x: 601, startPoint y: 205, endPoint x: 608, endPoint y: 214, distance: 10.8
click at [601, 206] on div "Gathering Info Loading Finding your physical address Loading Finding your busin…" at bounding box center [741, 294] width 747 height 230
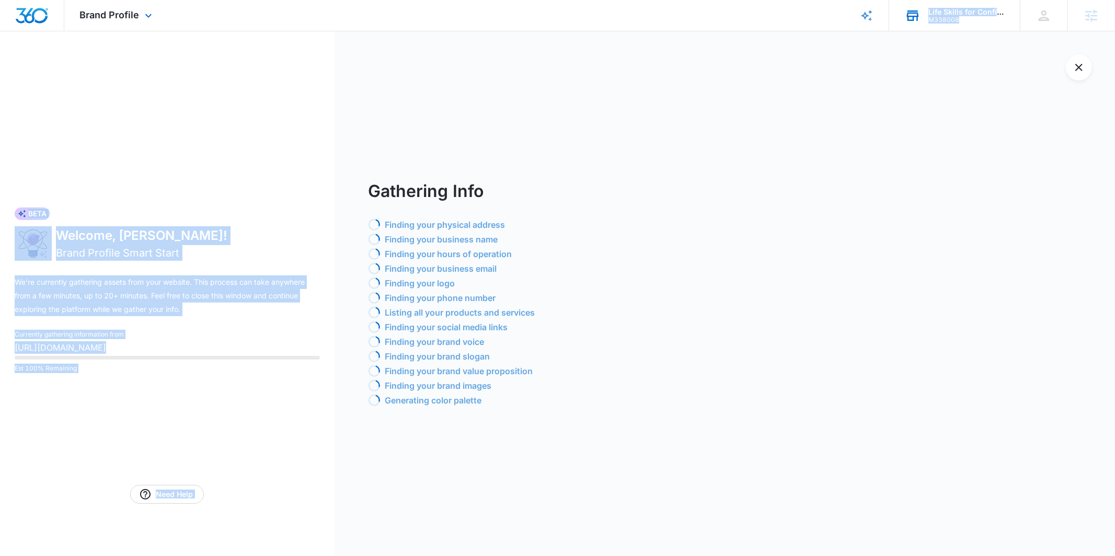
drag, startPoint x: 727, startPoint y: 21, endPoint x: 734, endPoint y: 19, distance: 7.8
click at [734, 19] on div "Brand Profile Apps Reputation CRM Email Social Payments POS Content Ads Intelli…" at bounding box center [557, 278] width 1115 height 556
click at [314, 116] on div "BETA Welcome, [PERSON_NAME]! Brand Profile Smart Start We’re currently gatherin…" at bounding box center [167, 293] width 334 height 525
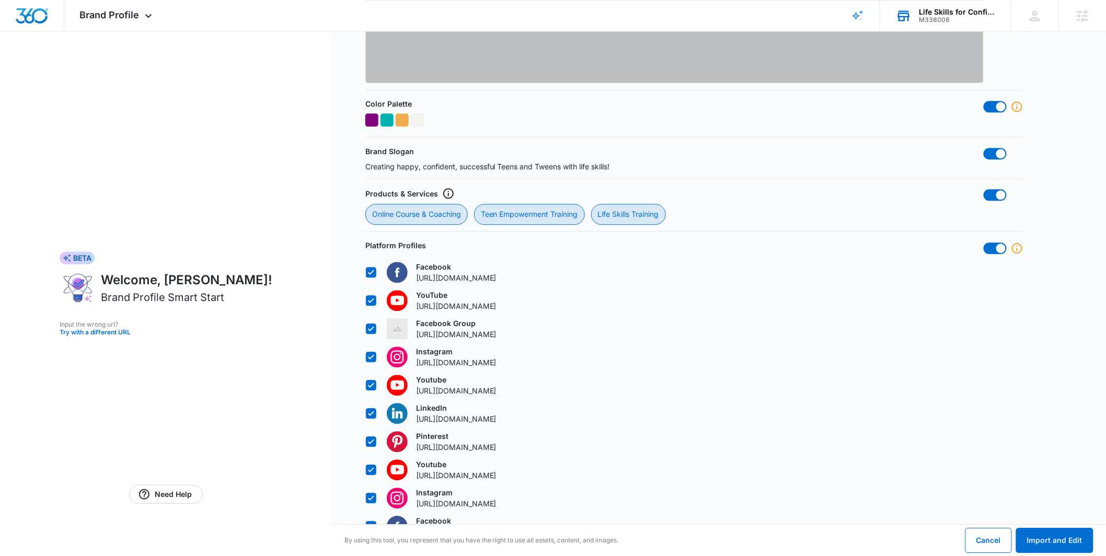
scroll to position [887, 0]
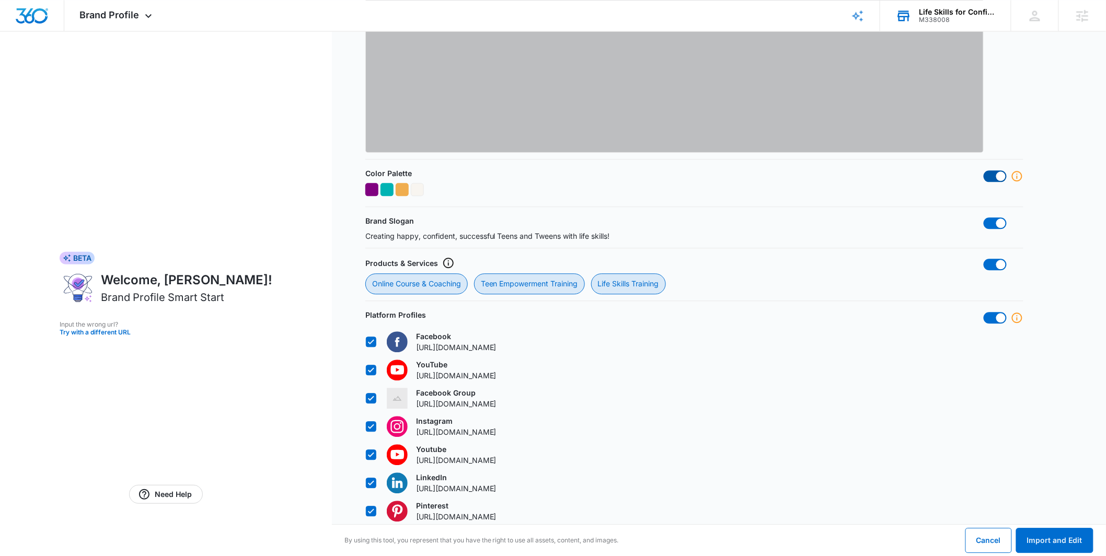
click at [998, 178] on span at bounding box center [1000, 175] width 9 height 9
click at [984, 170] on input "checkbox" at bounding box center [983, 170] width 1 height 1
checkbox input "false"
click at [998, 315] on span at bounding box center [1000, 317] width 9 height 9
click at [984, 312] on input "checkbox" at bounding box center [983, 311] width 1 height 1
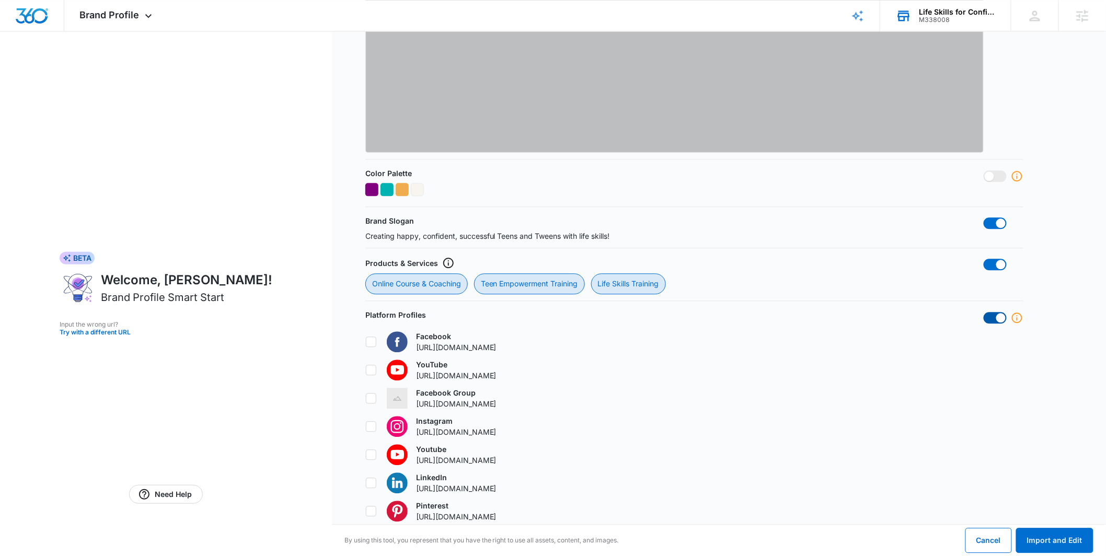
checkbox input "false"
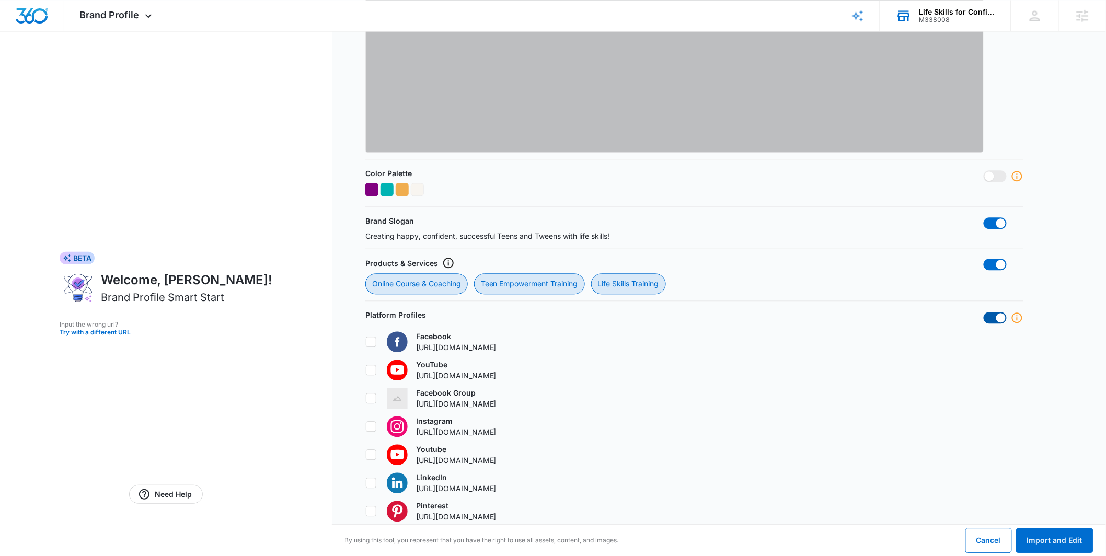
checkbox input "false"
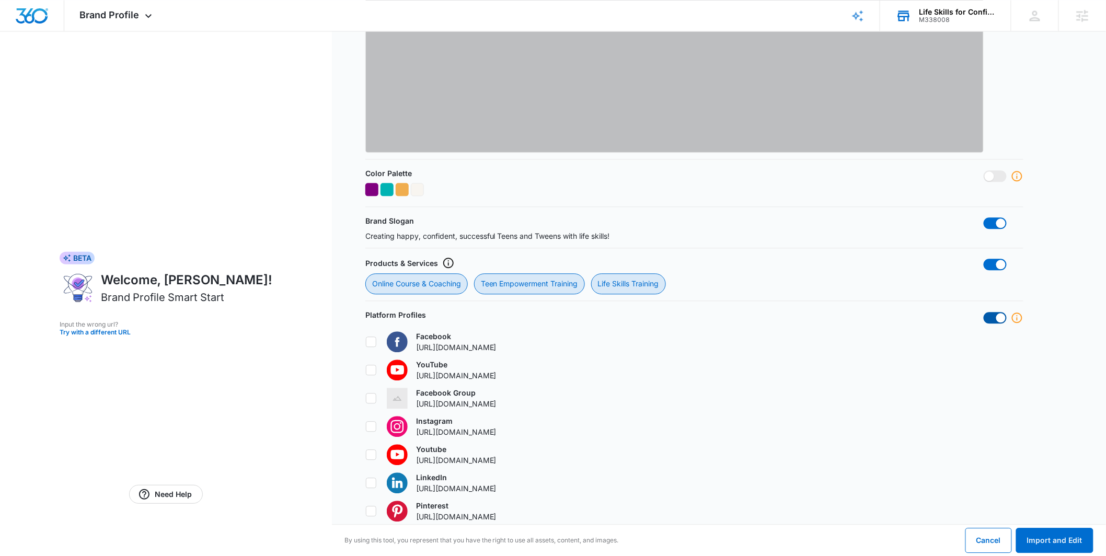
checkbox input "false"
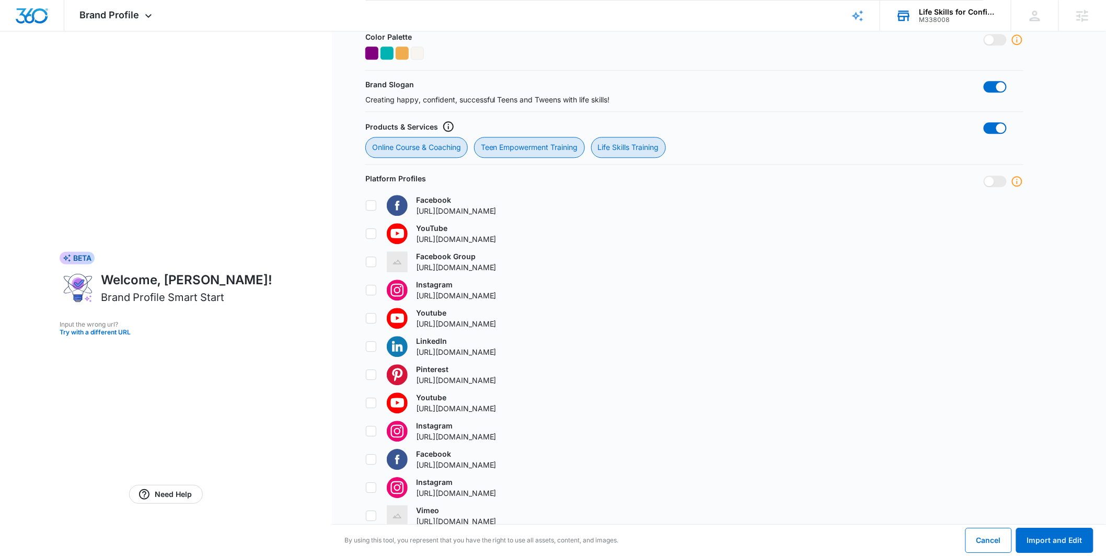
scroll to position [1023, 0]
click at [990, 176] on span at bounding box center [995, 181] width 23 height 11
click at [984, 176] on input "checkbox" at bounding box center [983, 176] width 1 height 1
checkbox input "true"
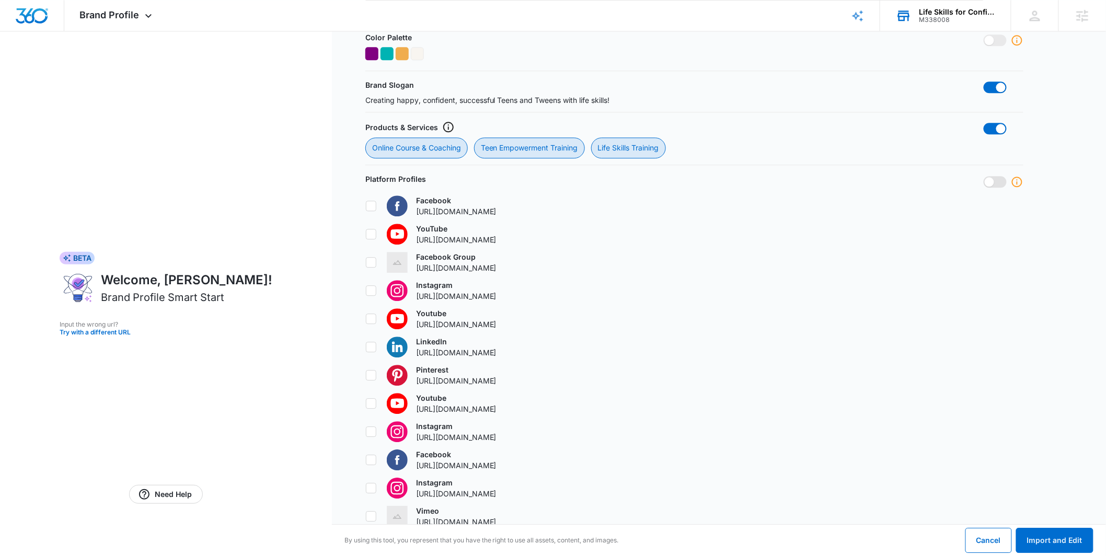
checkbox input "true"
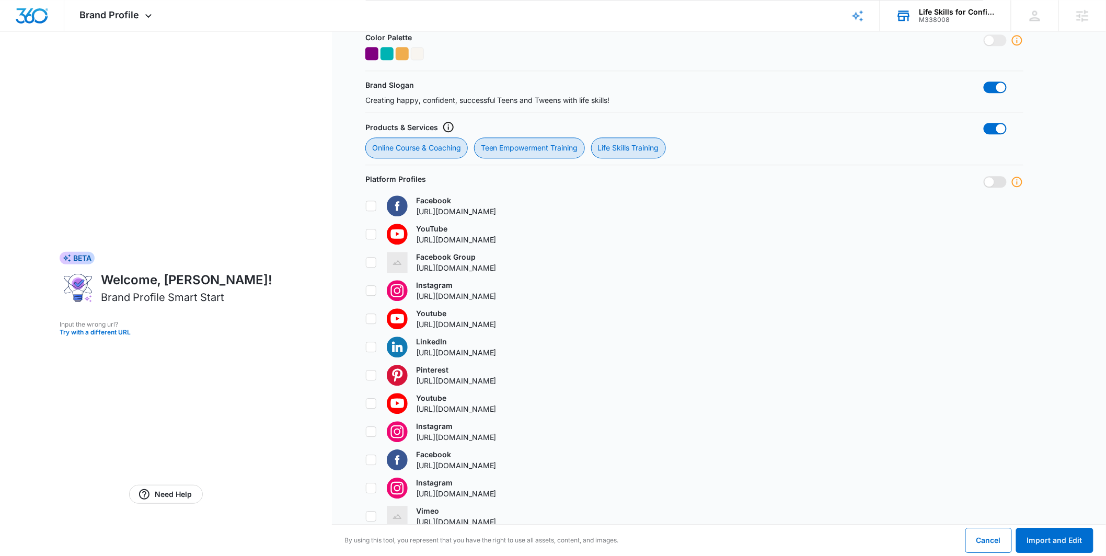
checkbox input "true"
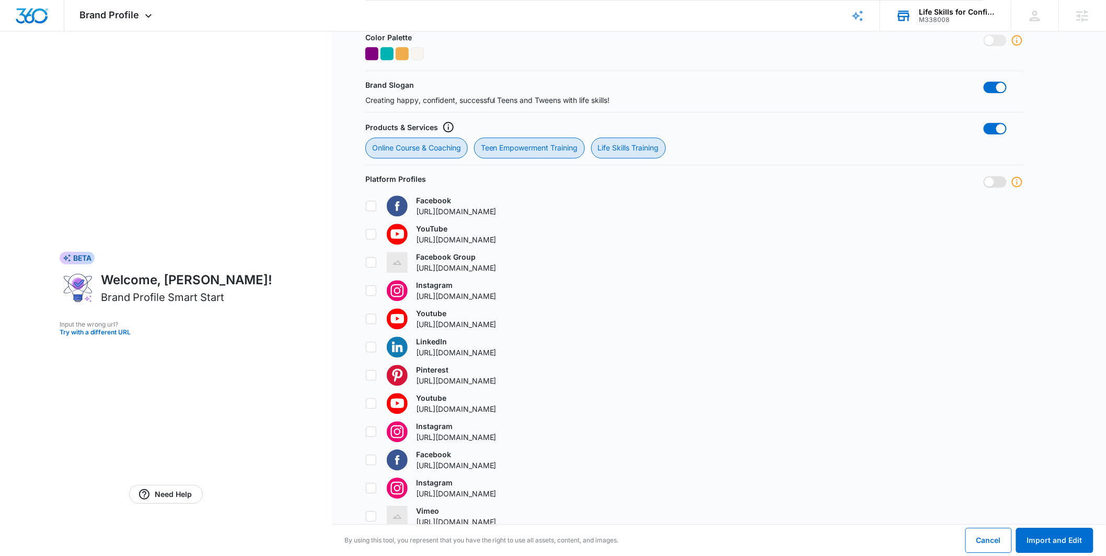
checkbox input "true"
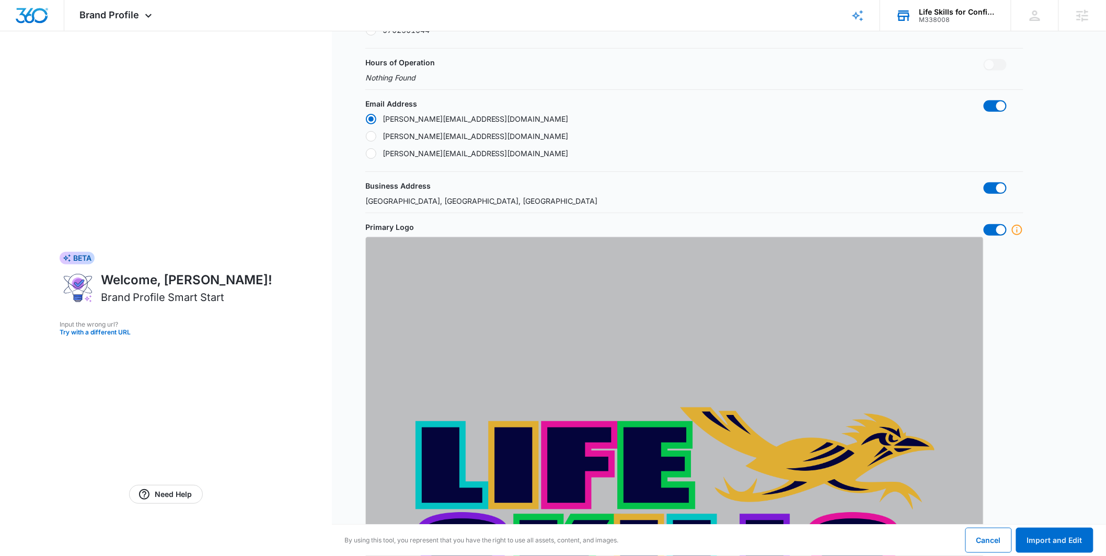
scroll to position [68, 0]
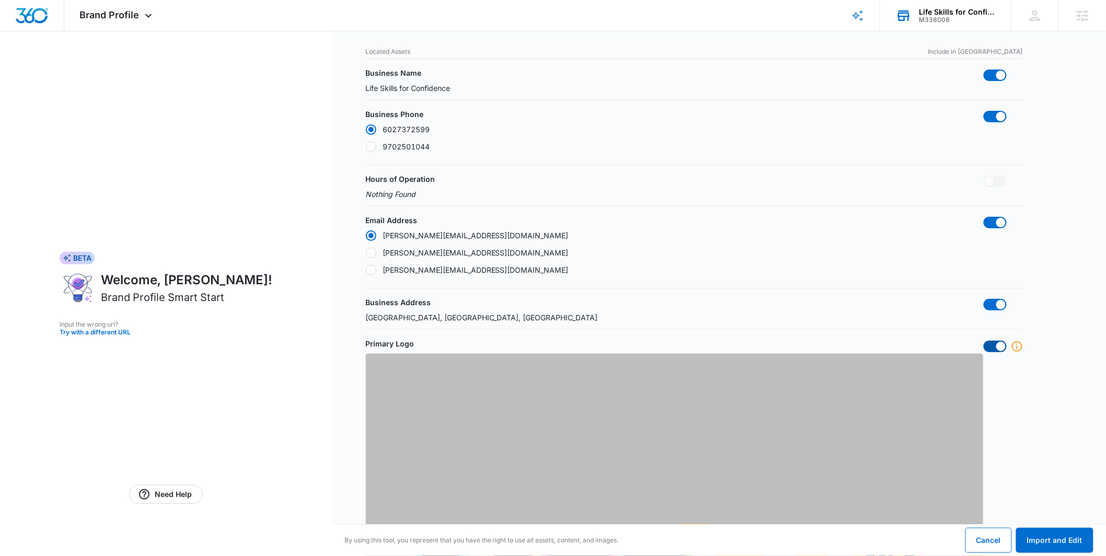
click at [999, 348] on span at bounding box center [1000, 346] width 9 height 9
click at [984, 341] on input "checkbox" at bounding box center [983, 340] width 1 height 1
checkbox input "false"
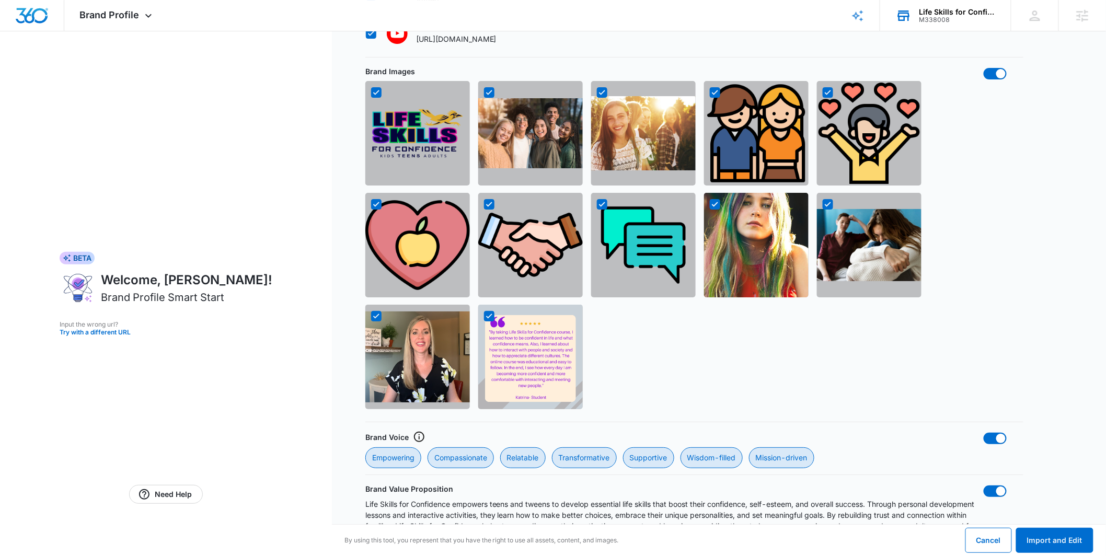
scroll to position [1565, 0]
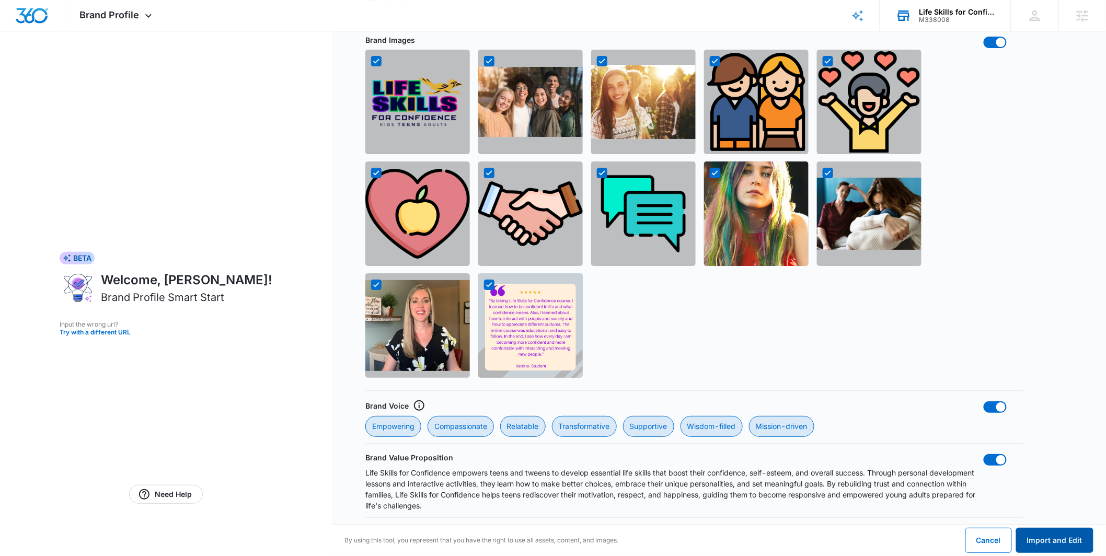
click at [1059, 540] on button "Import and Edit" at bounding box center [1054, 540] width 77 height 25
click at [1034, 531] on button "Import and Edit" at bounding box center [1054, 540] width 77 height 25
